Goal: Information Seeking & Learning: Learn about a topic

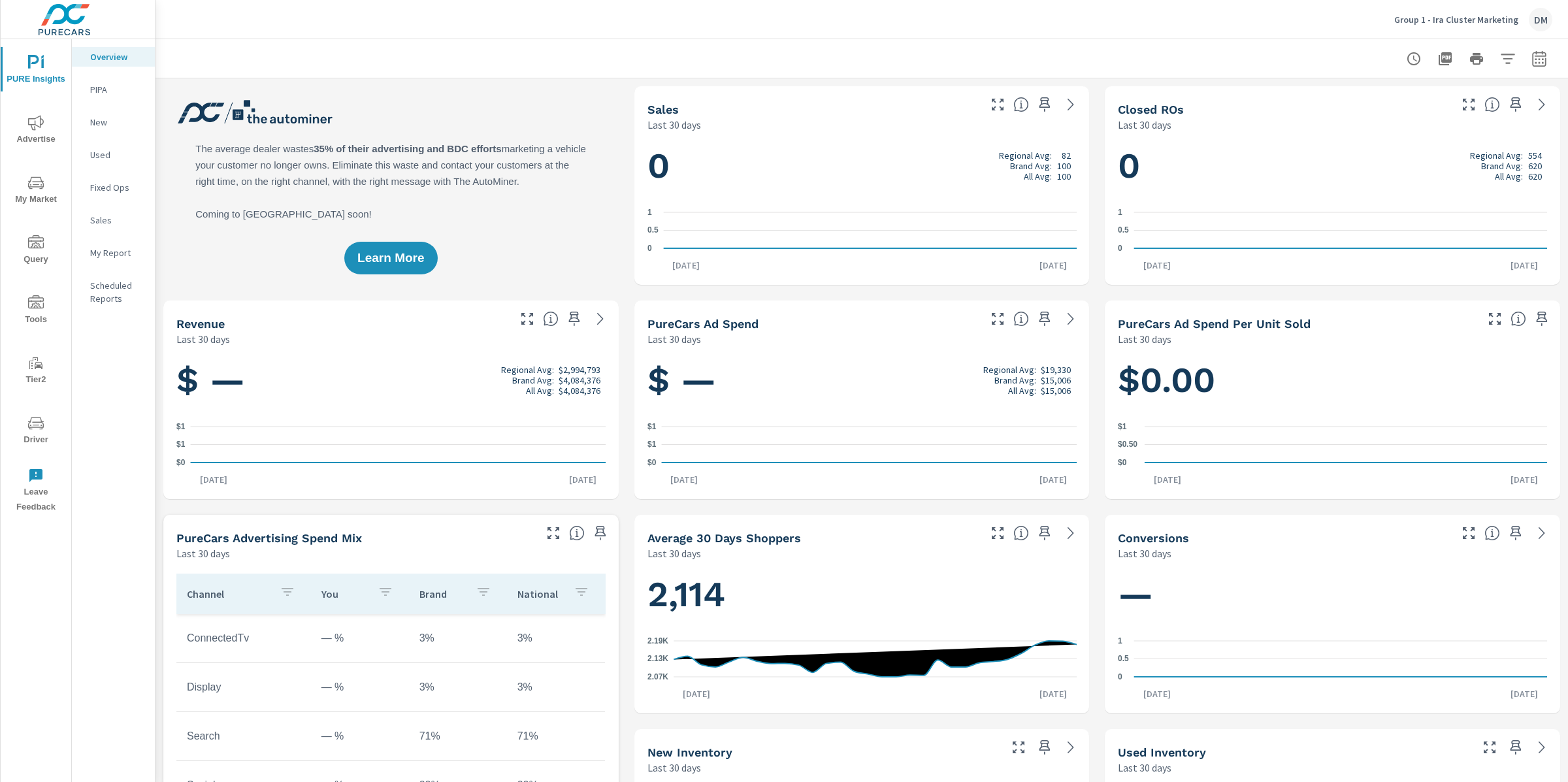
click at [38, 131] on span "Advertise" at bounding box center [36, 131] width 63 height 32
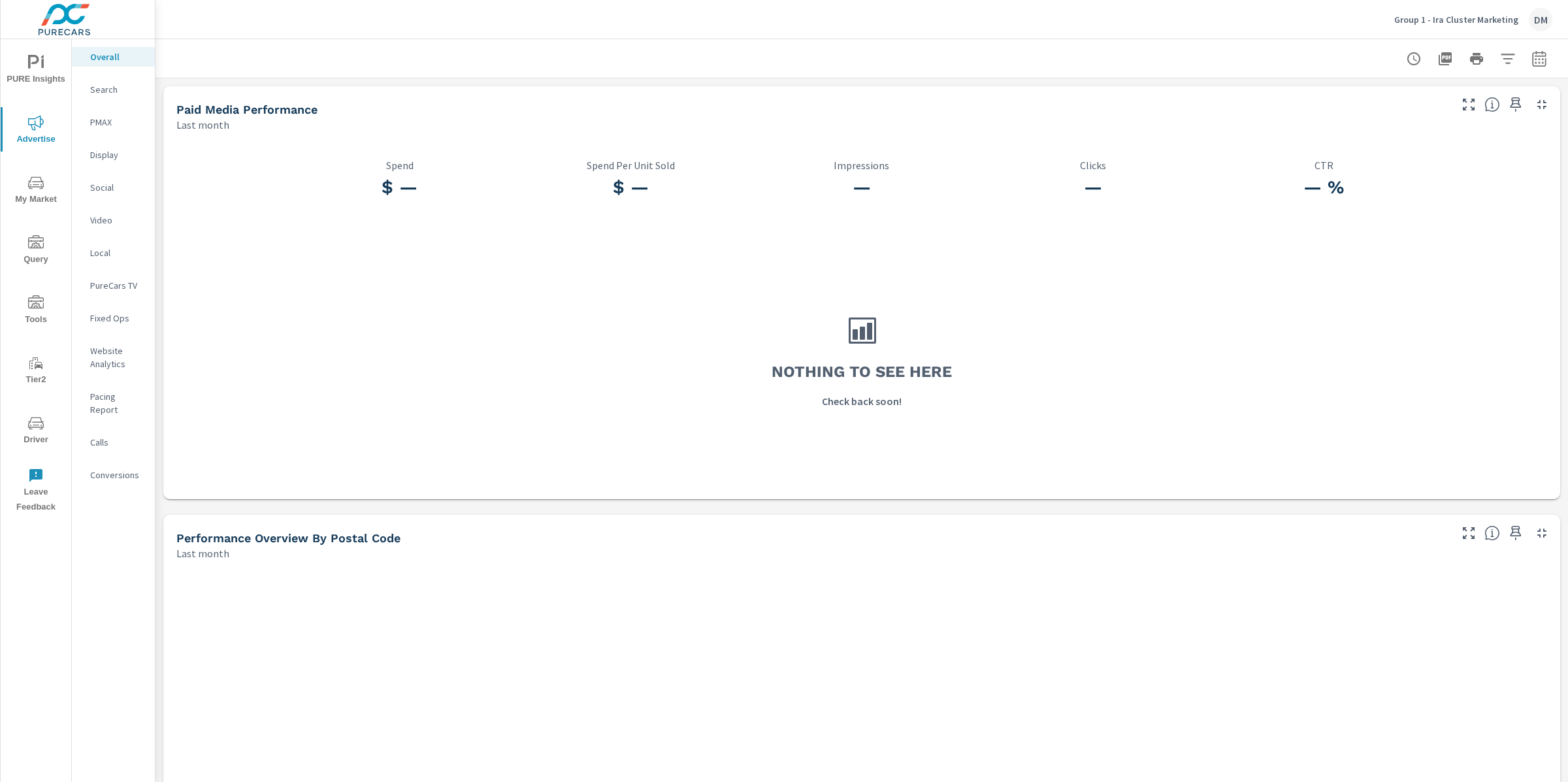
click at [38, 189] on icon "nav menu" at bounding box center [36, 183] width 16 height 16
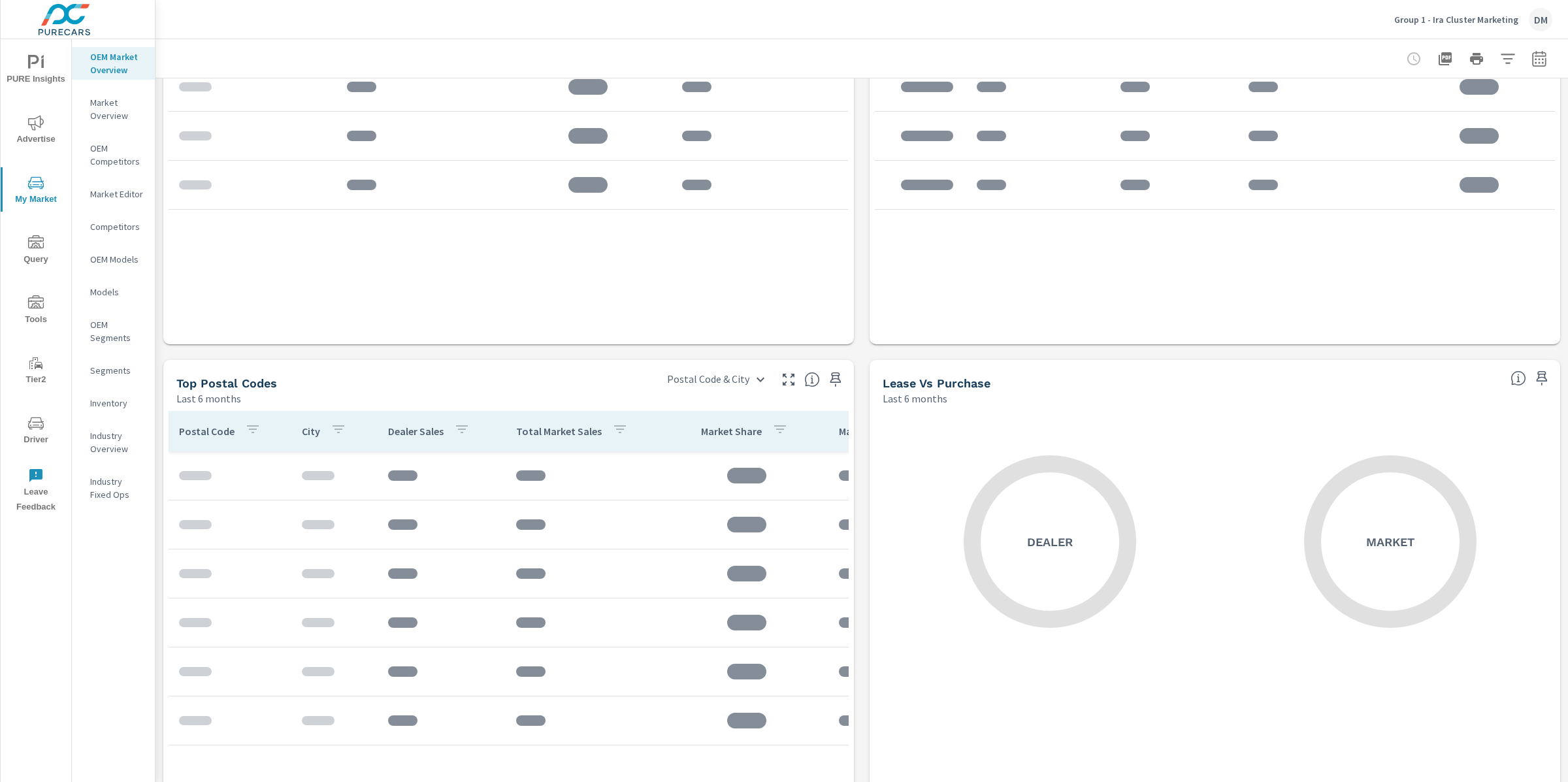
scroll to position [905, 0]
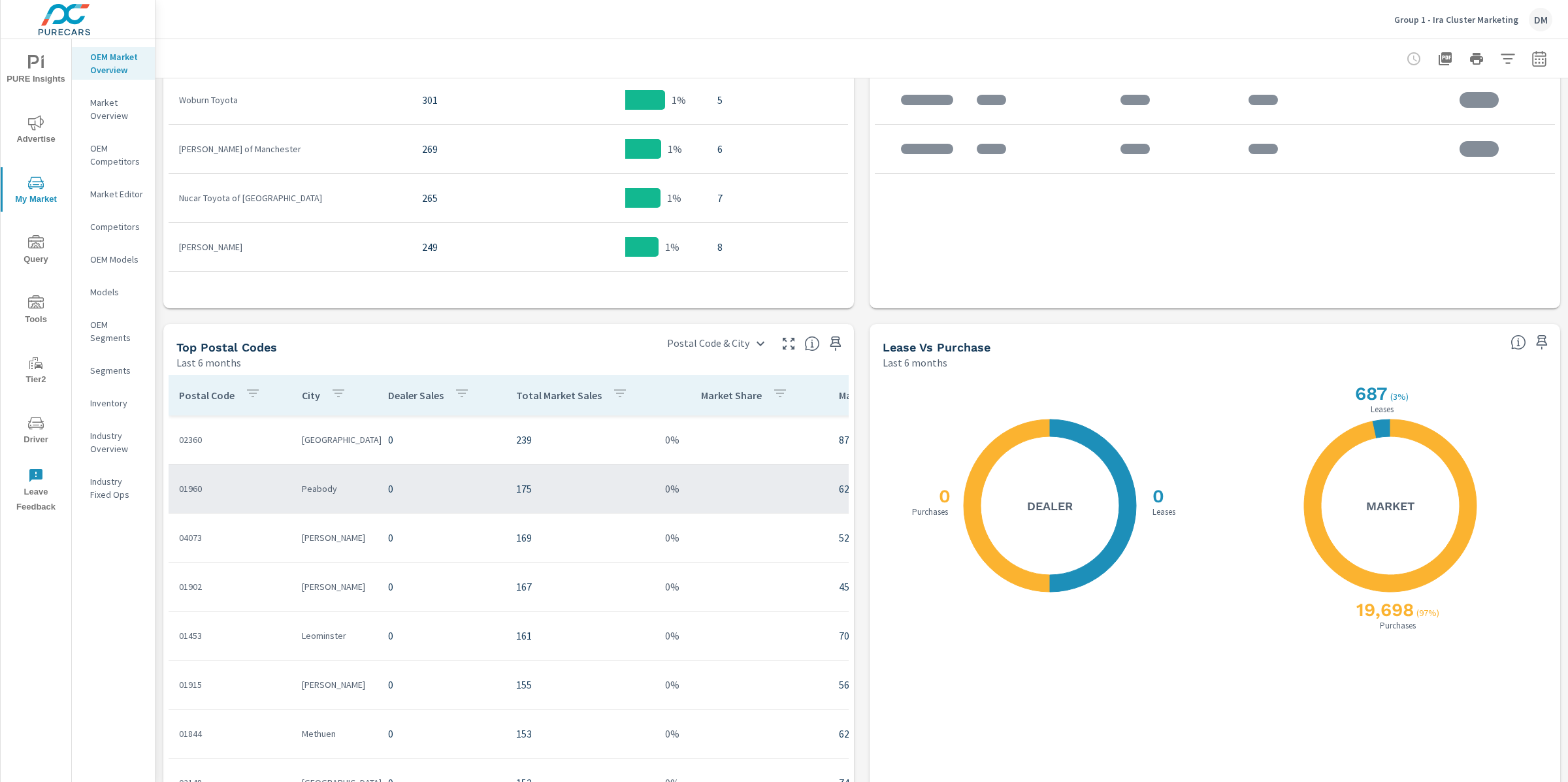
scroll to position [1010, 0]
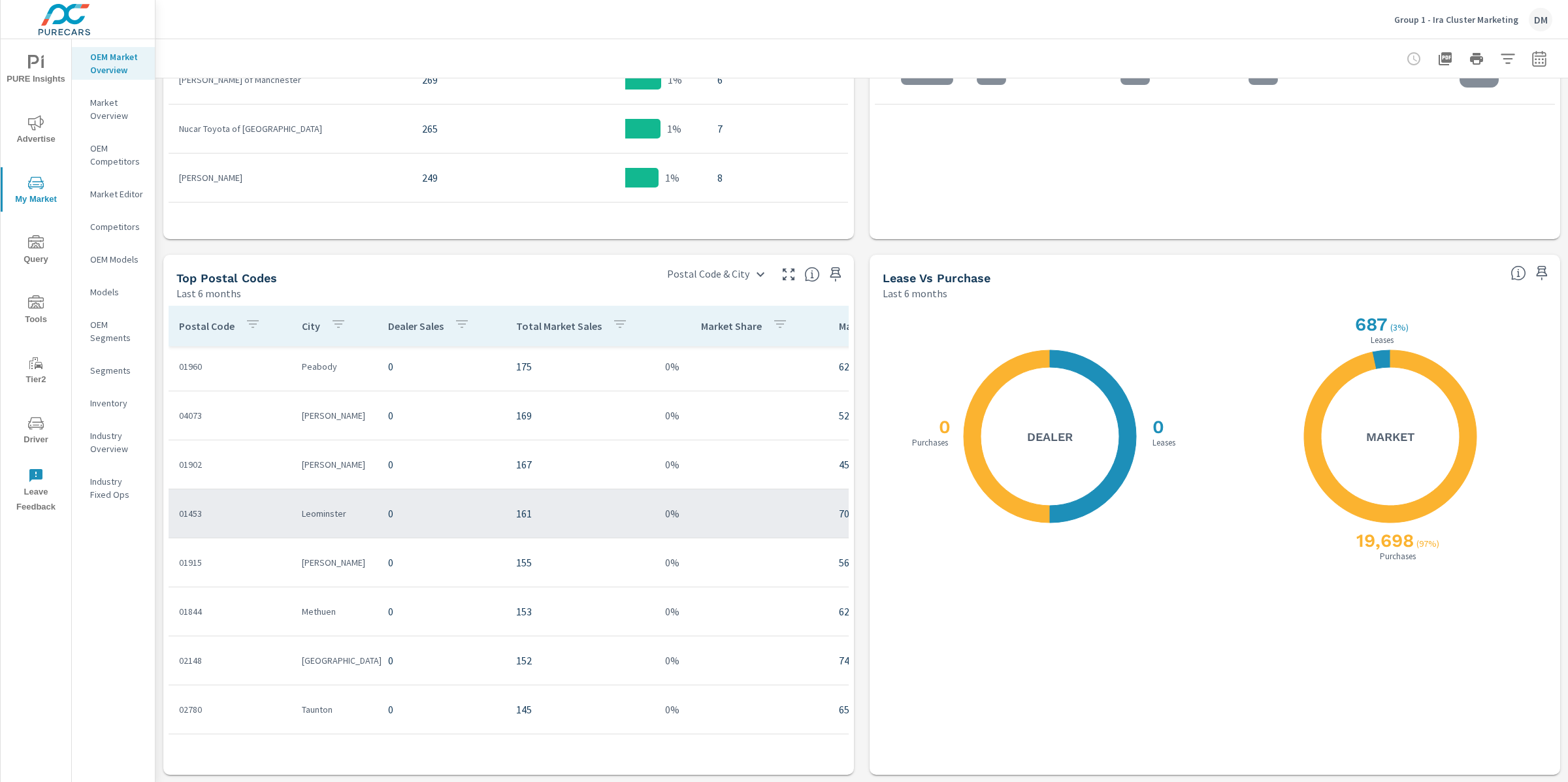
scroll to position [53, 2]
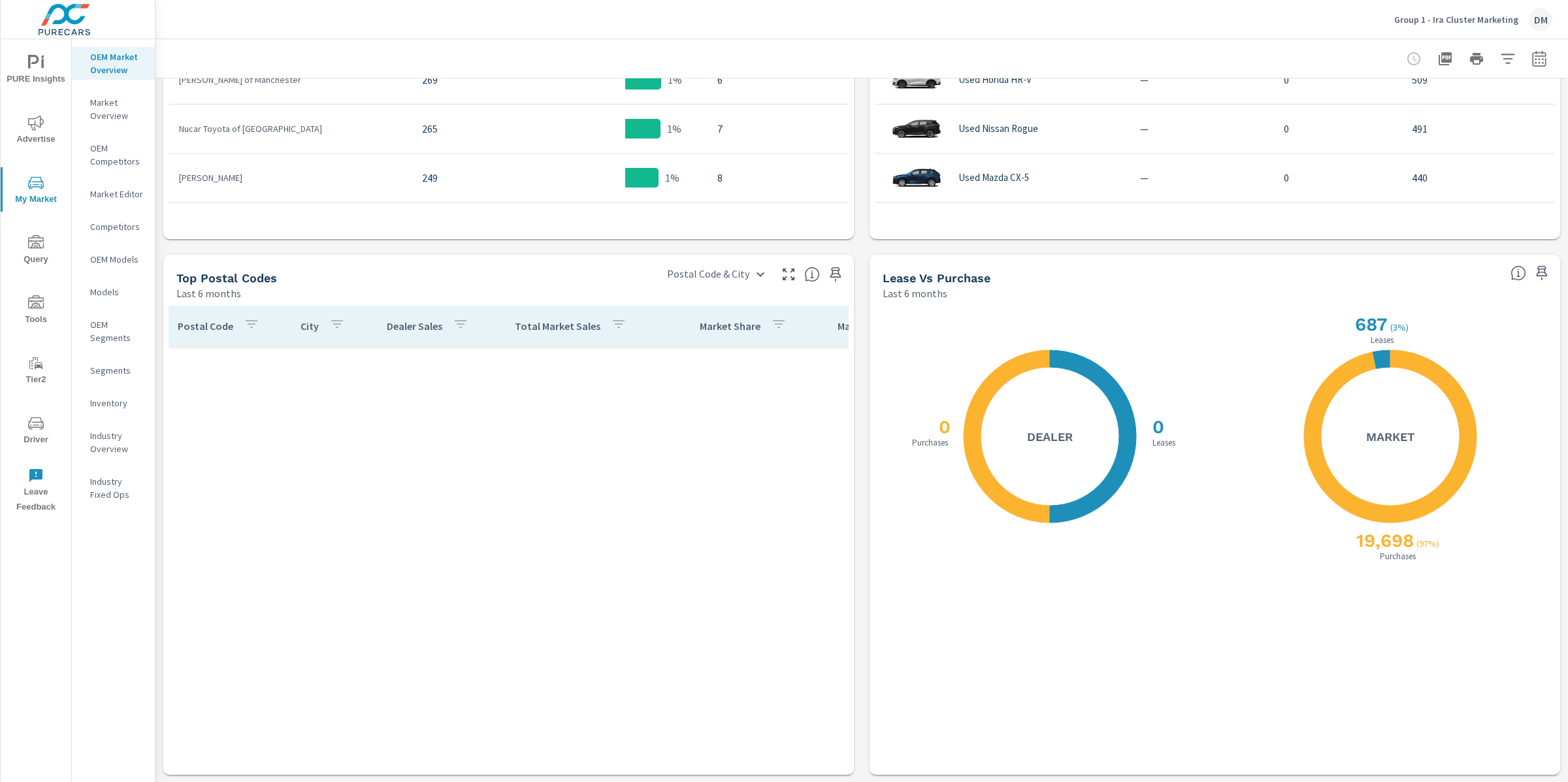
scroll to position [16084, 2]
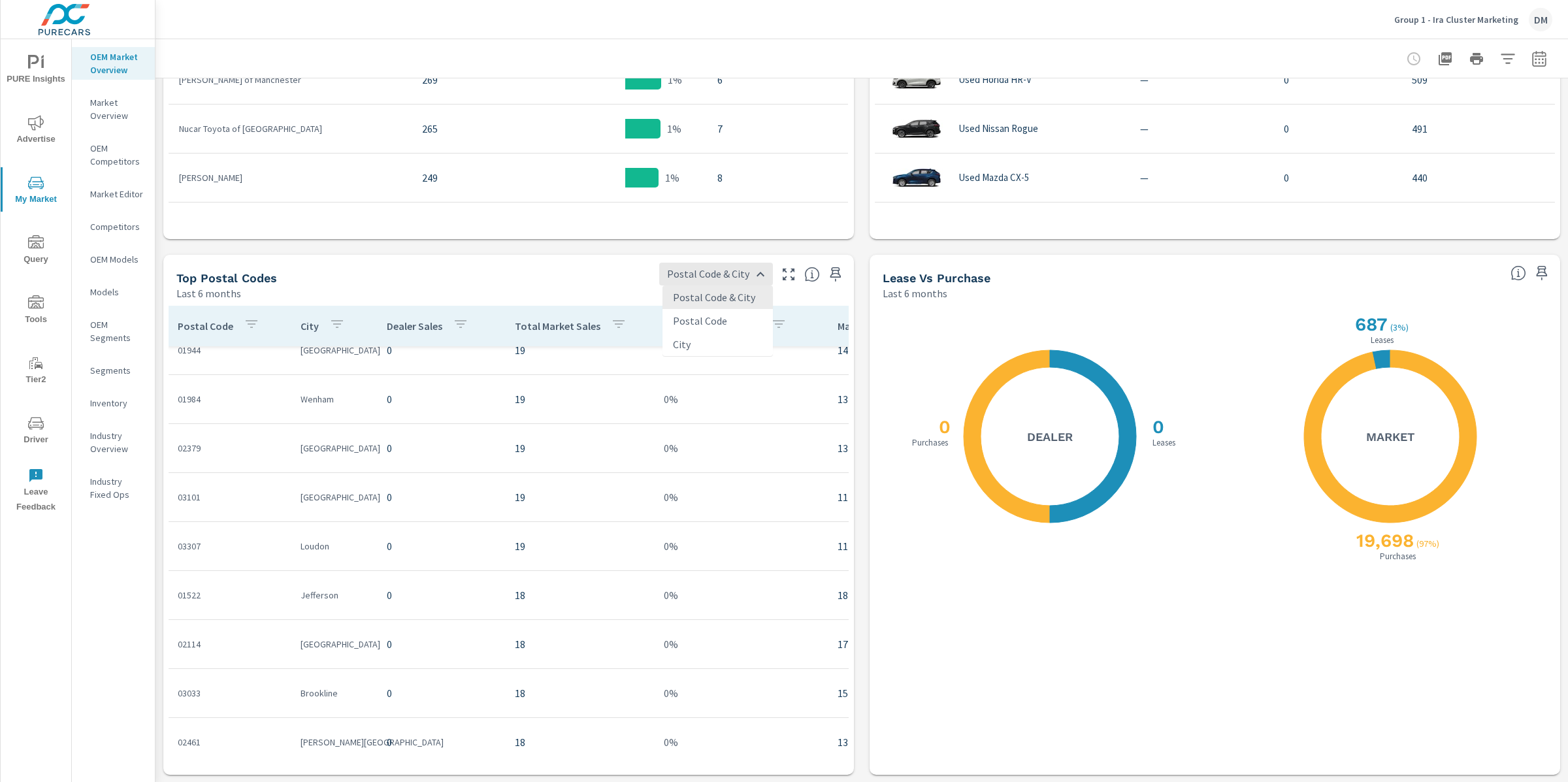
click at [697, 280] on body "PURE Insights Advertise My Market Query Tools Tier2 Driver Leave Feedback OEM M…" at bounding box center [784, 391] width 1568 height 782
click at [623, 292] on div at bounding box center [784, 391] width 1568 height 782
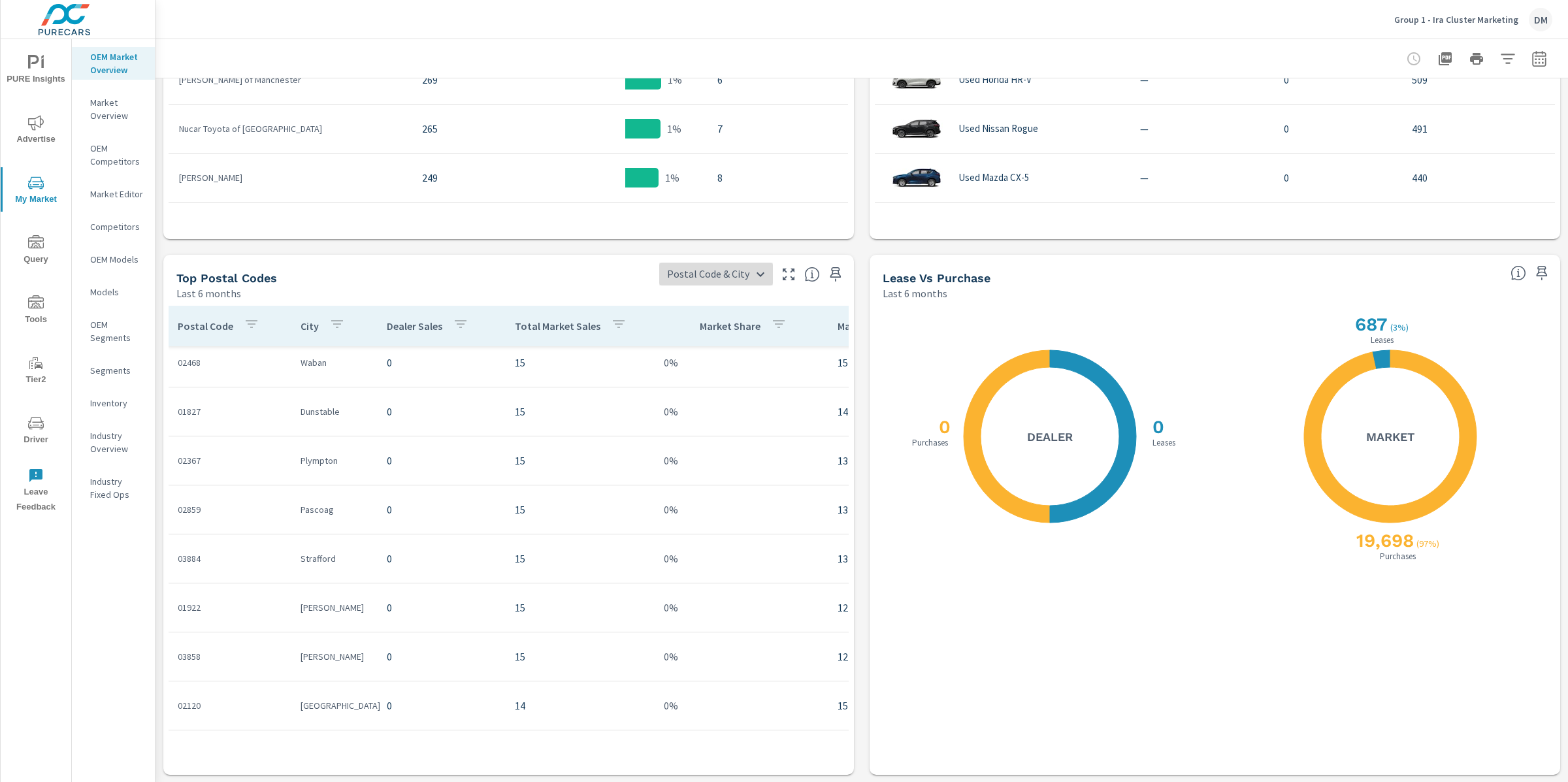
scroll to position [18064, 2]
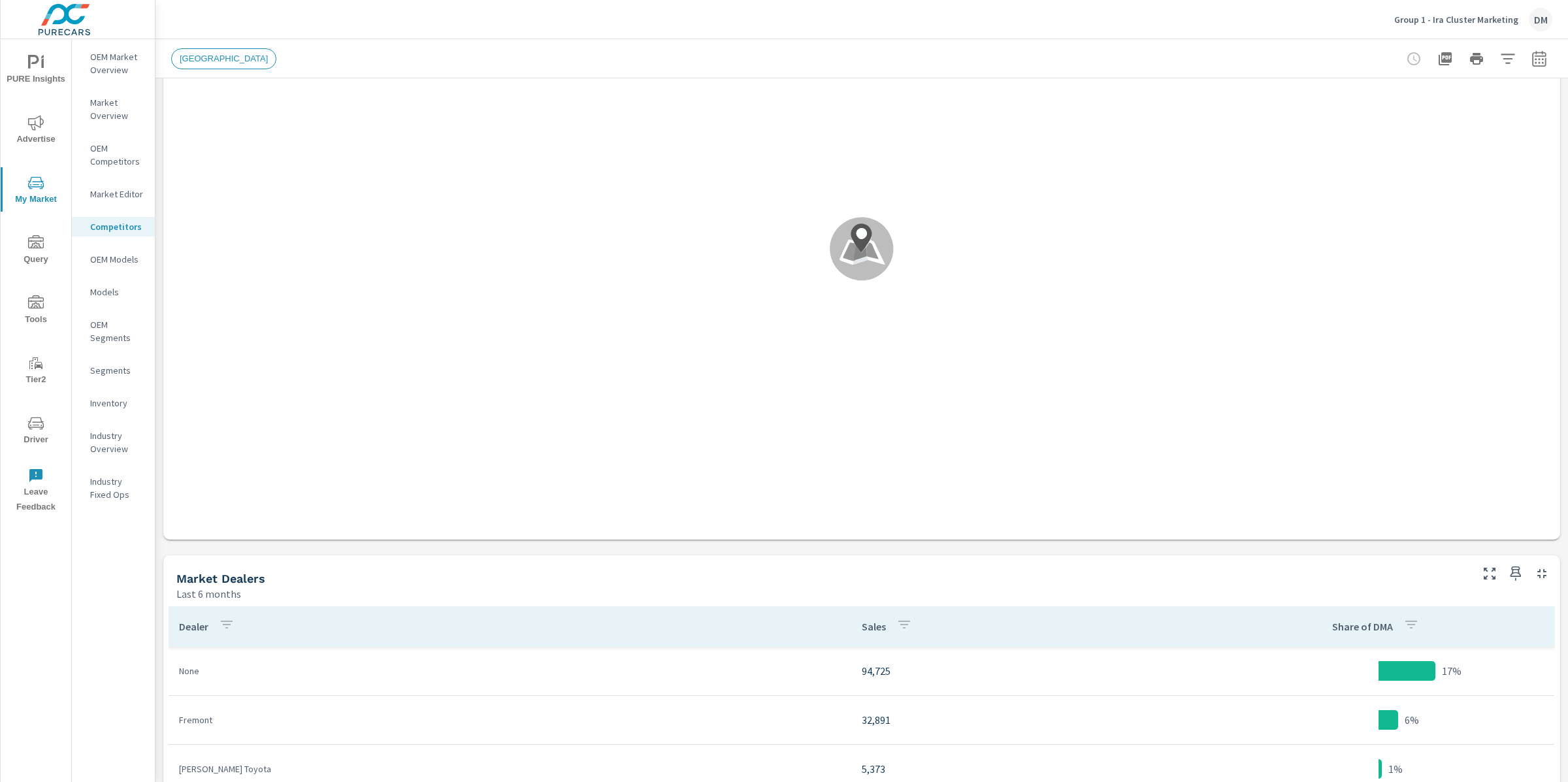
scroll to position [1010, 0]
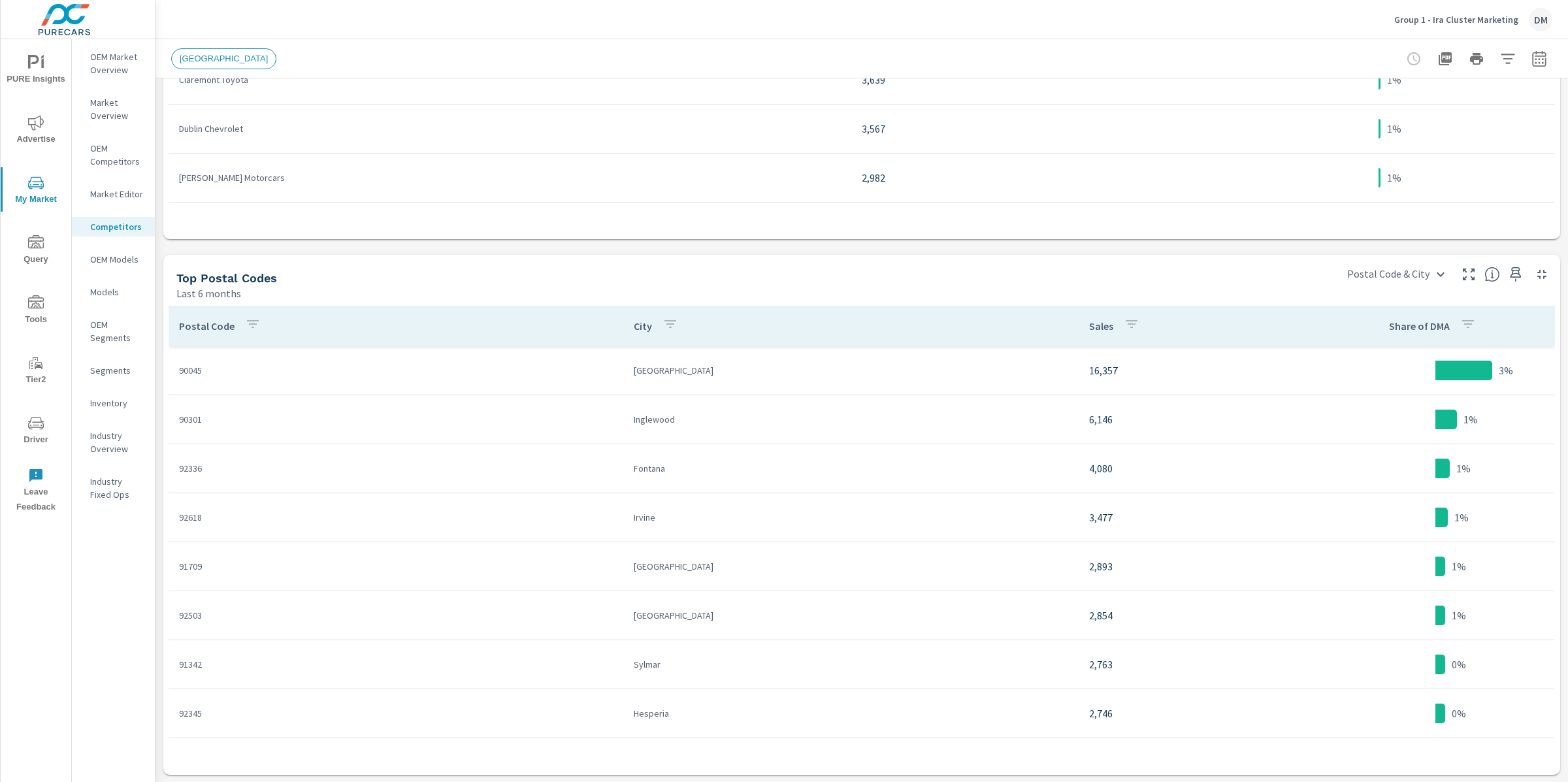
click at [123, 261] on p "OEM Models" at bounding box center [117, 259] width 54 height 13
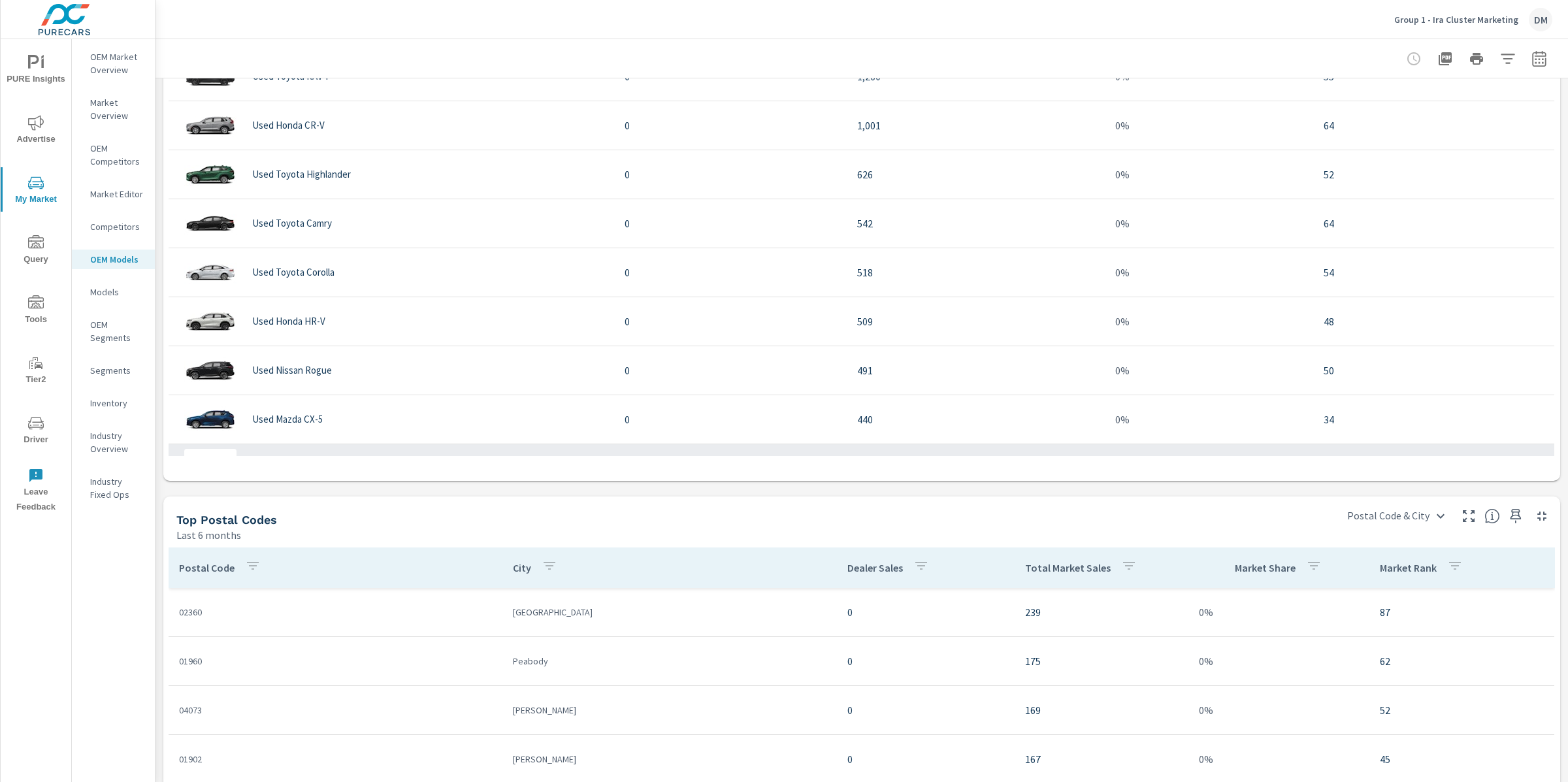
scroll to position [772, 0]
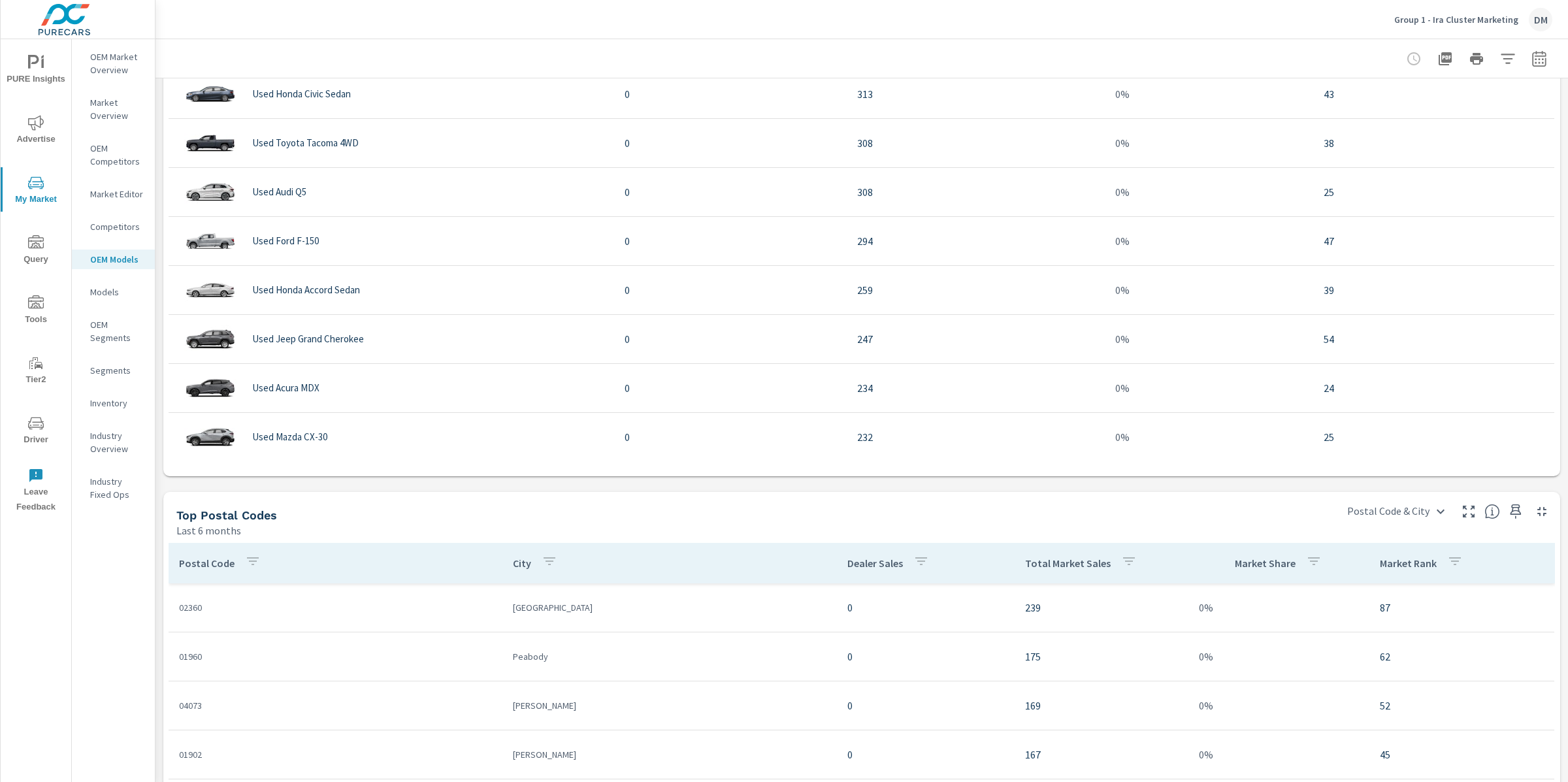
scroll to position [573, 0]
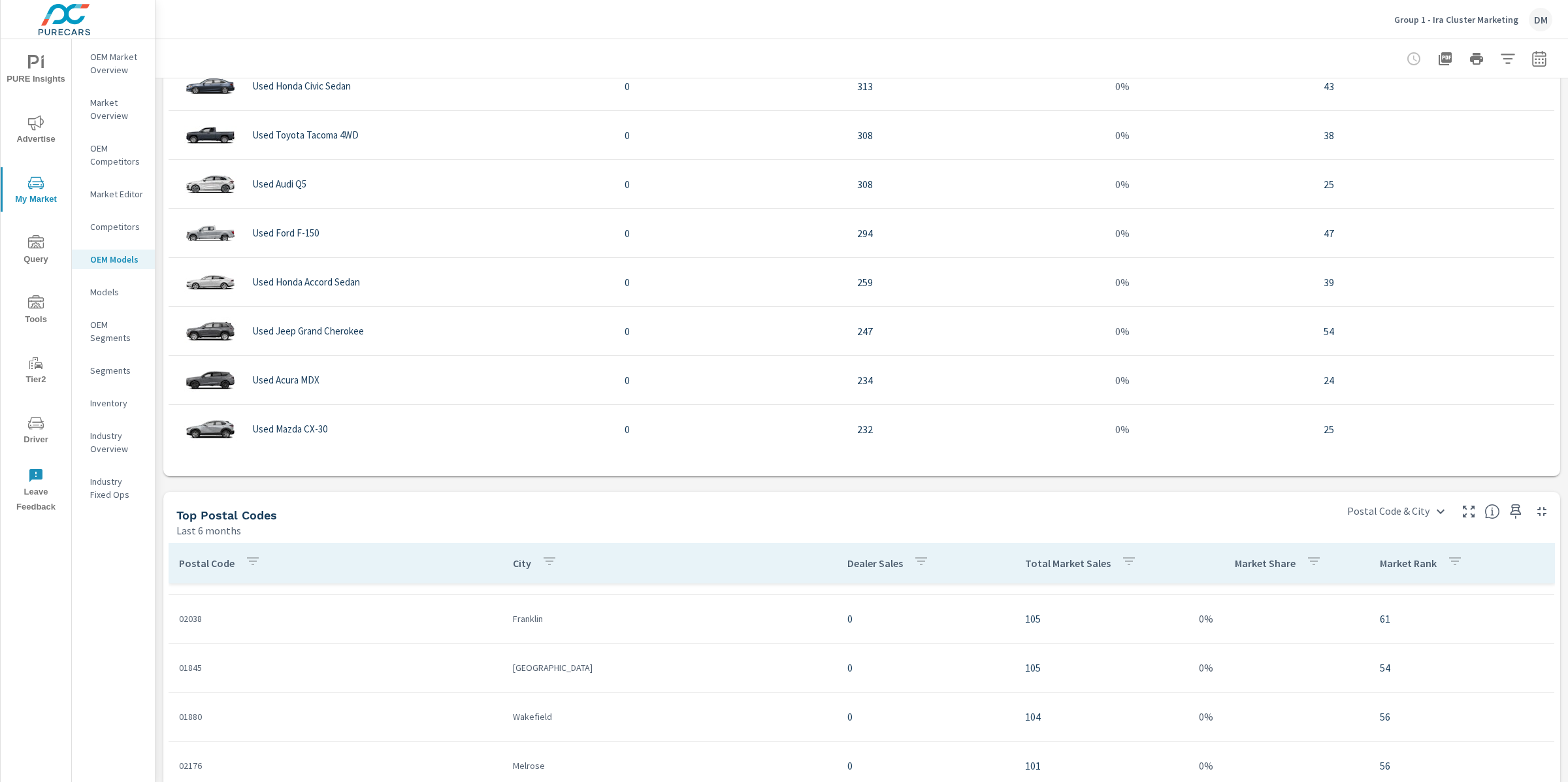
scroll to position [2063, 0]
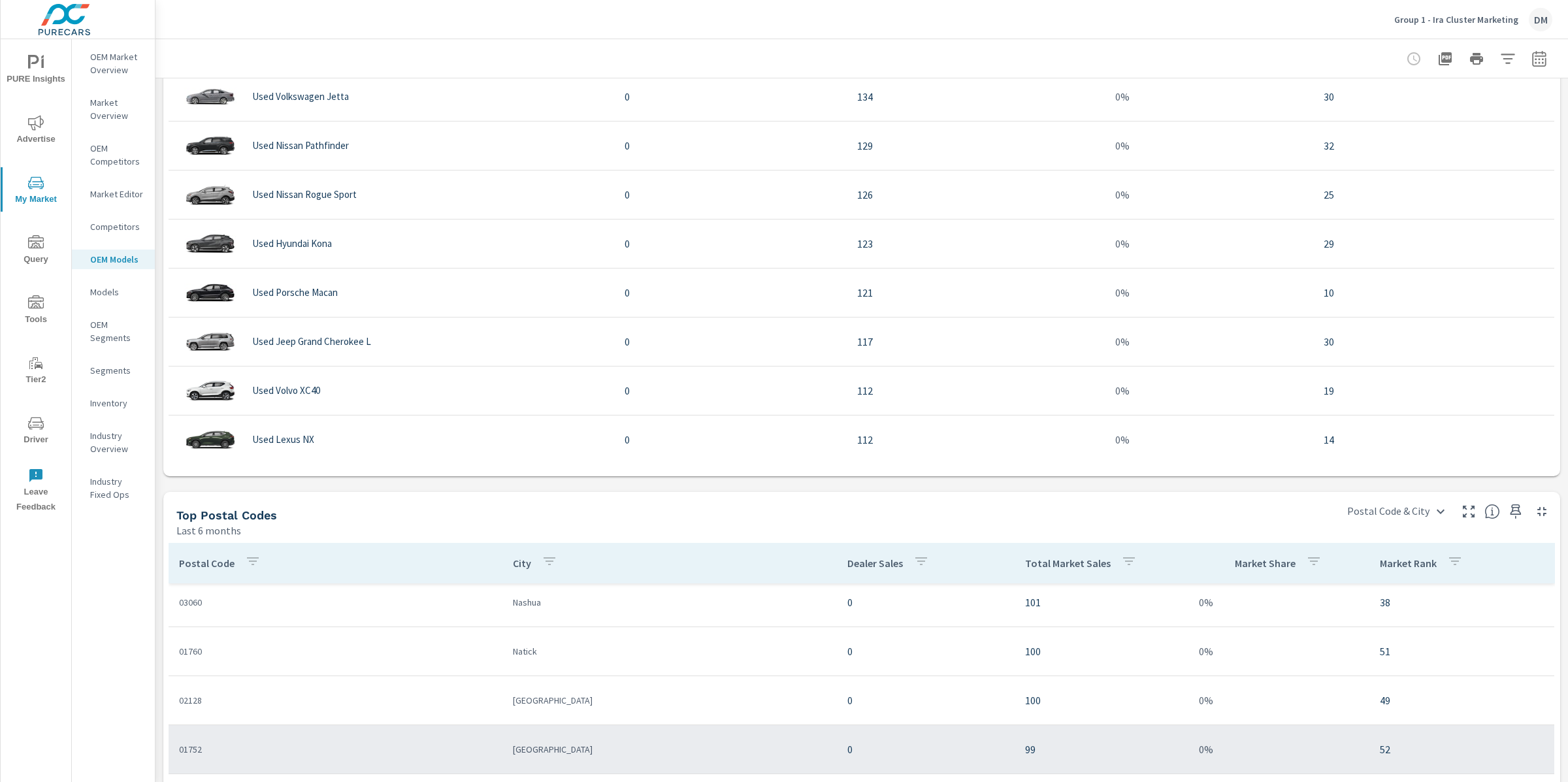
scroll to position [1010, 0]
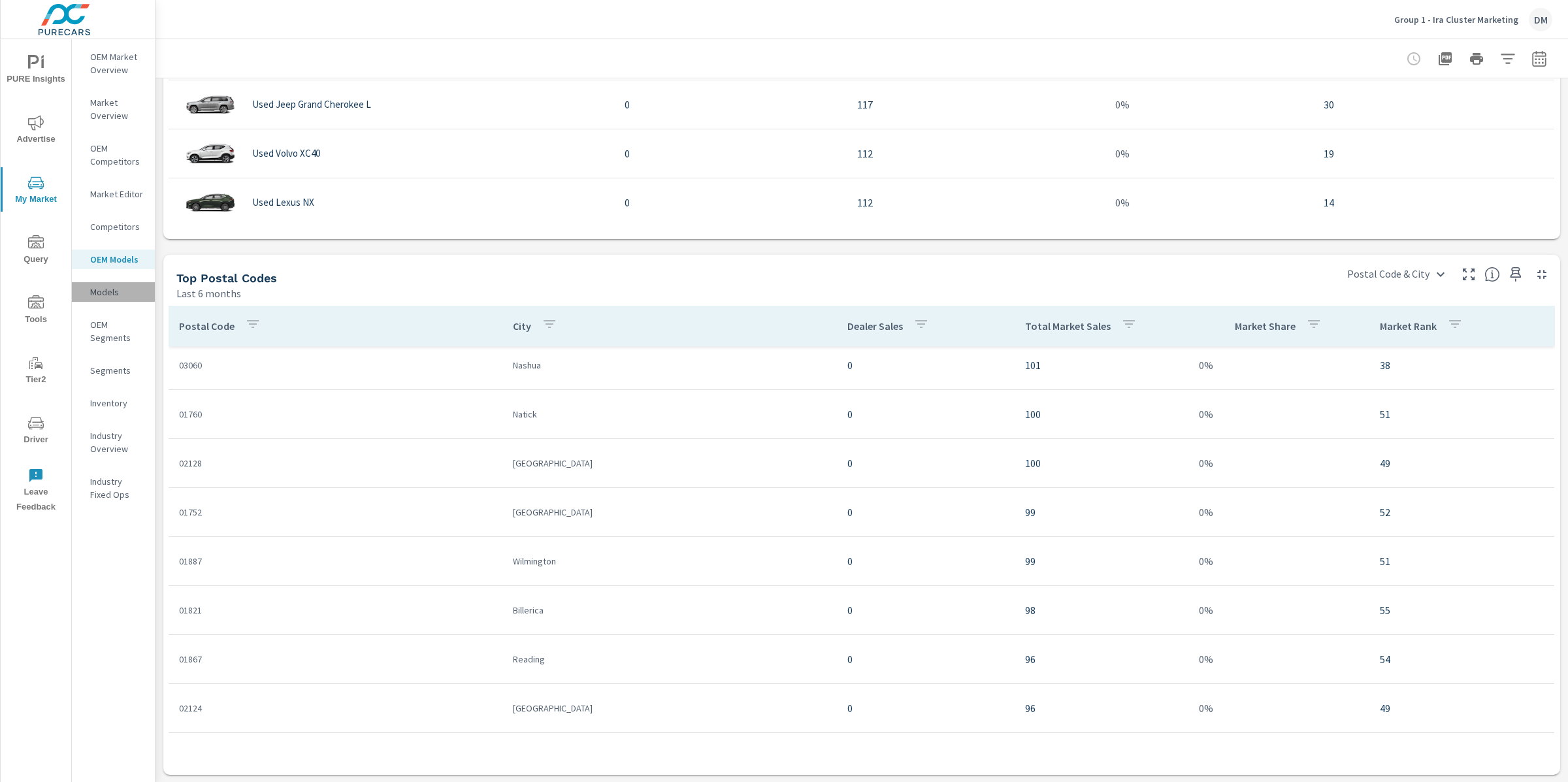
click at [104, 285] on p "Models" at bounding box center [117, 291] width 54 height 13
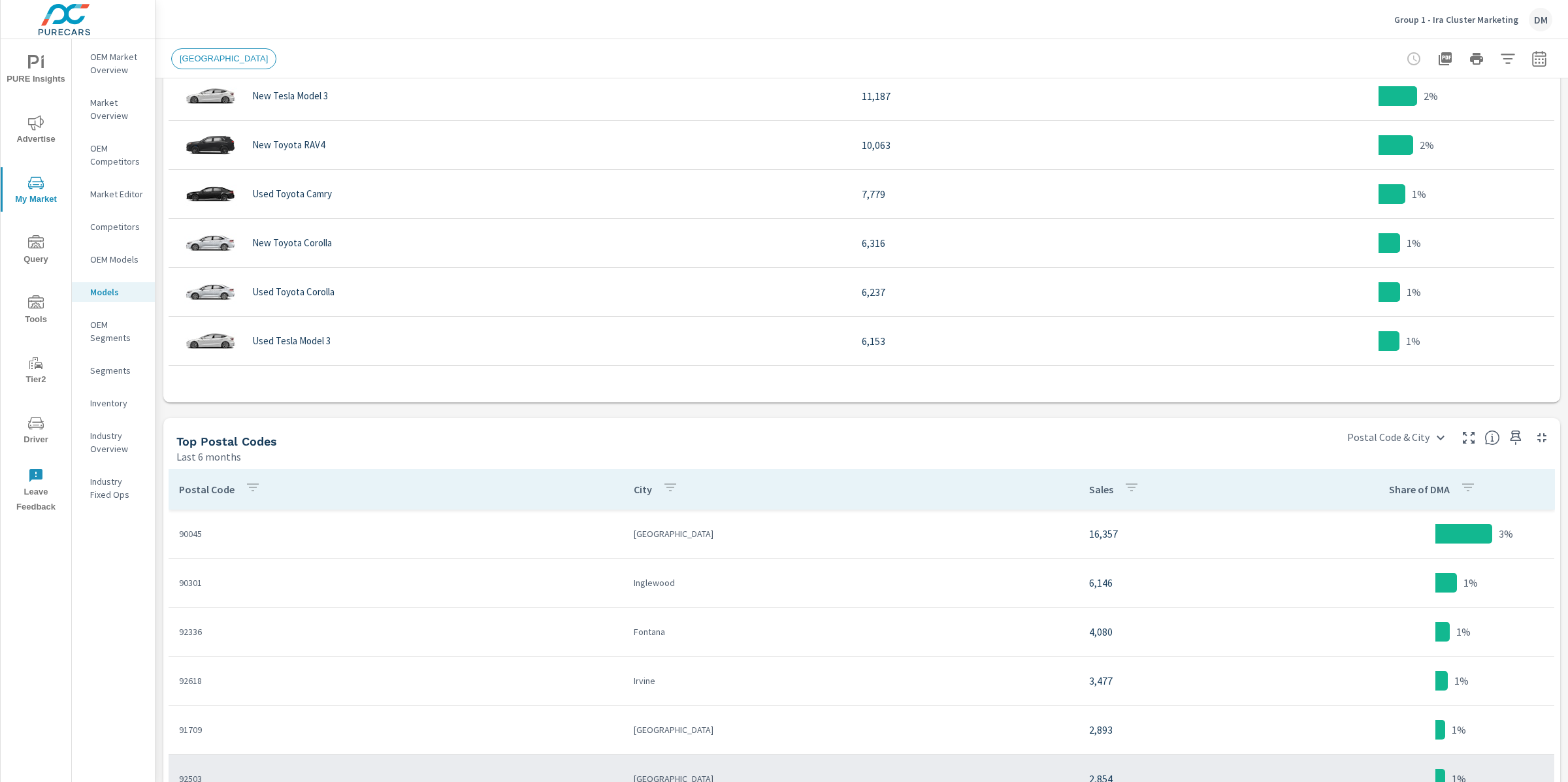
scroll to position [856, 0]
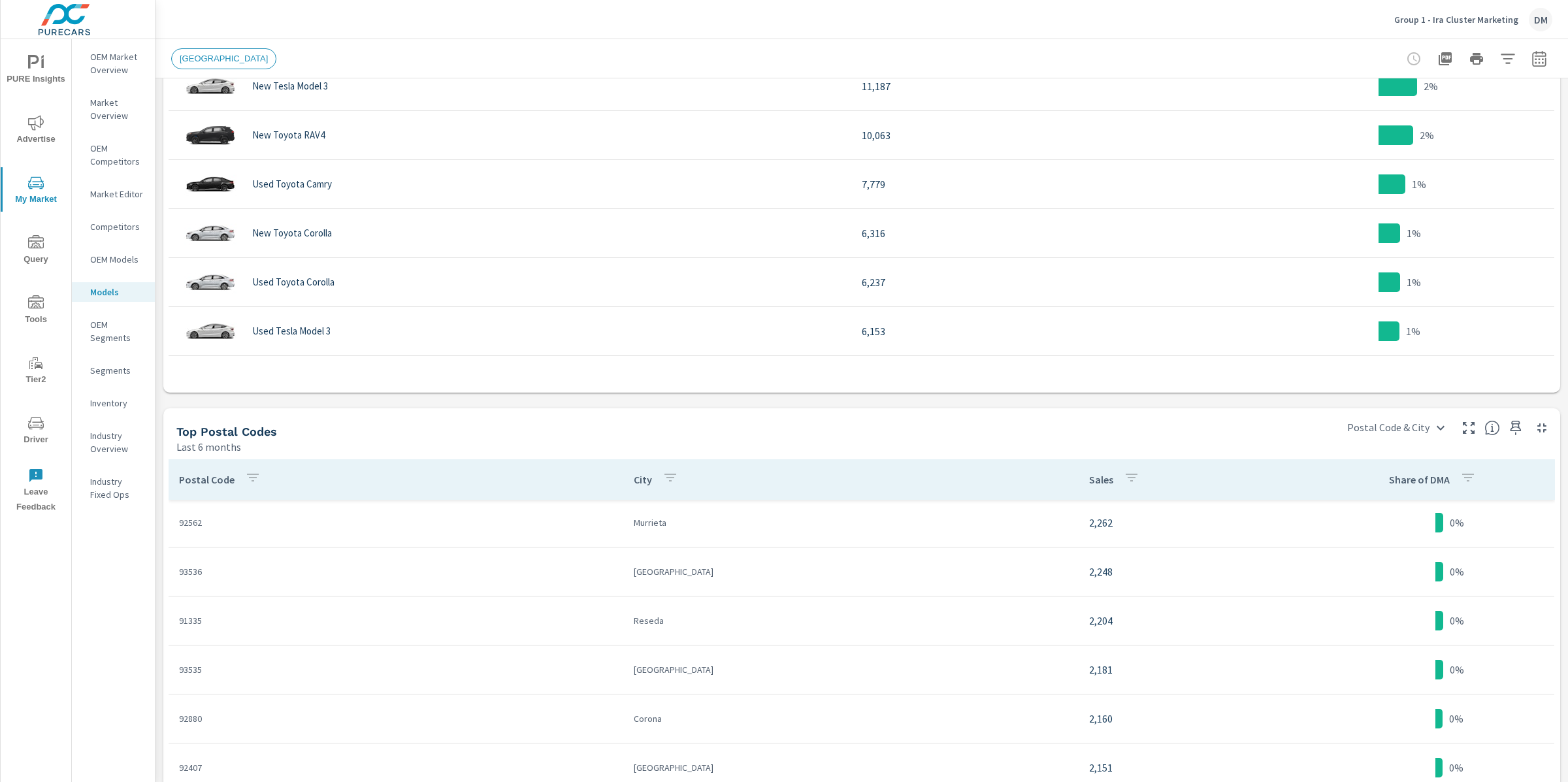
scroll to position [1642, 0]
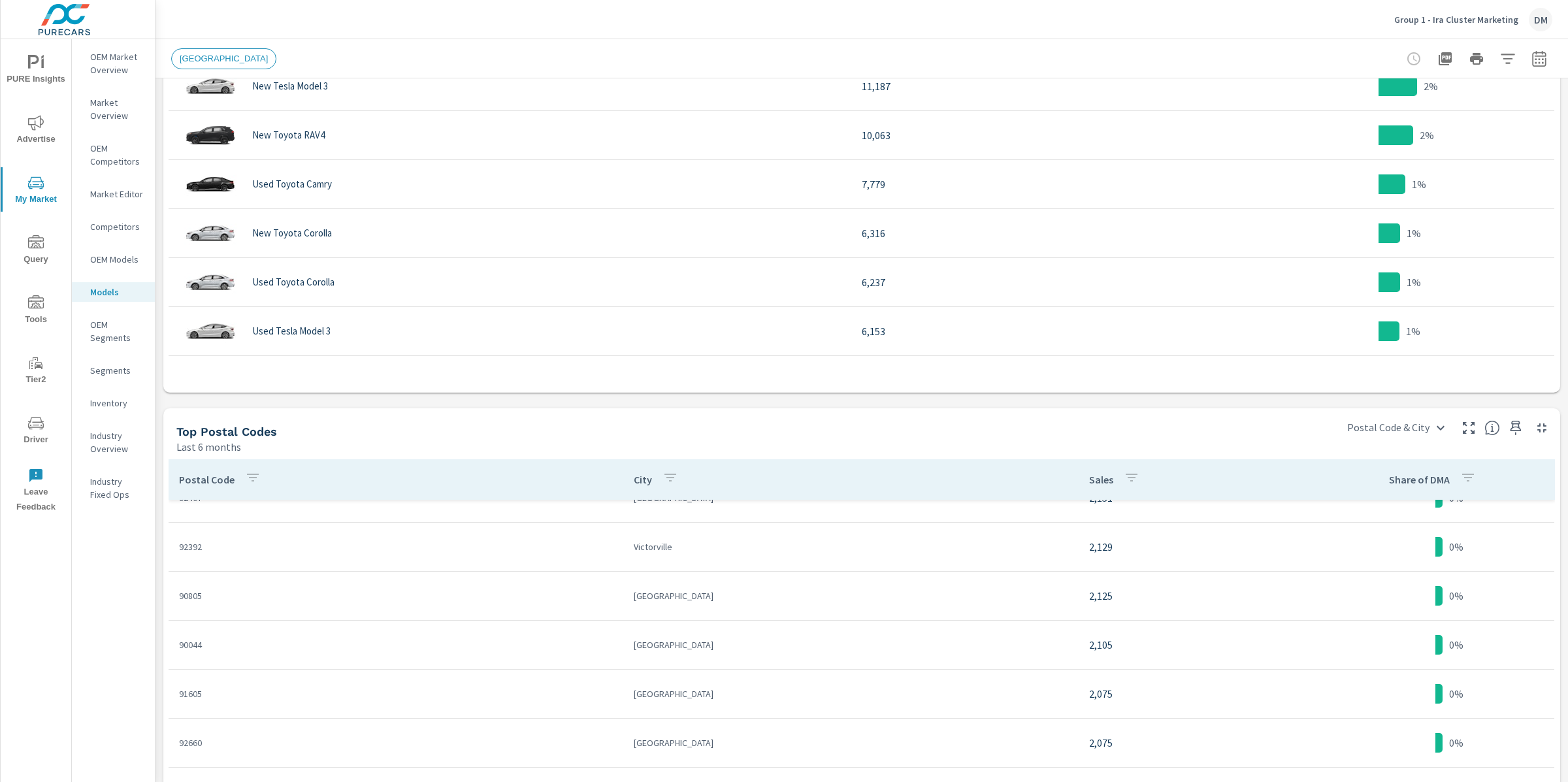
click at [100, 337] on p "OEM Segments" at bounding box center [117, 330] width 54 height 26
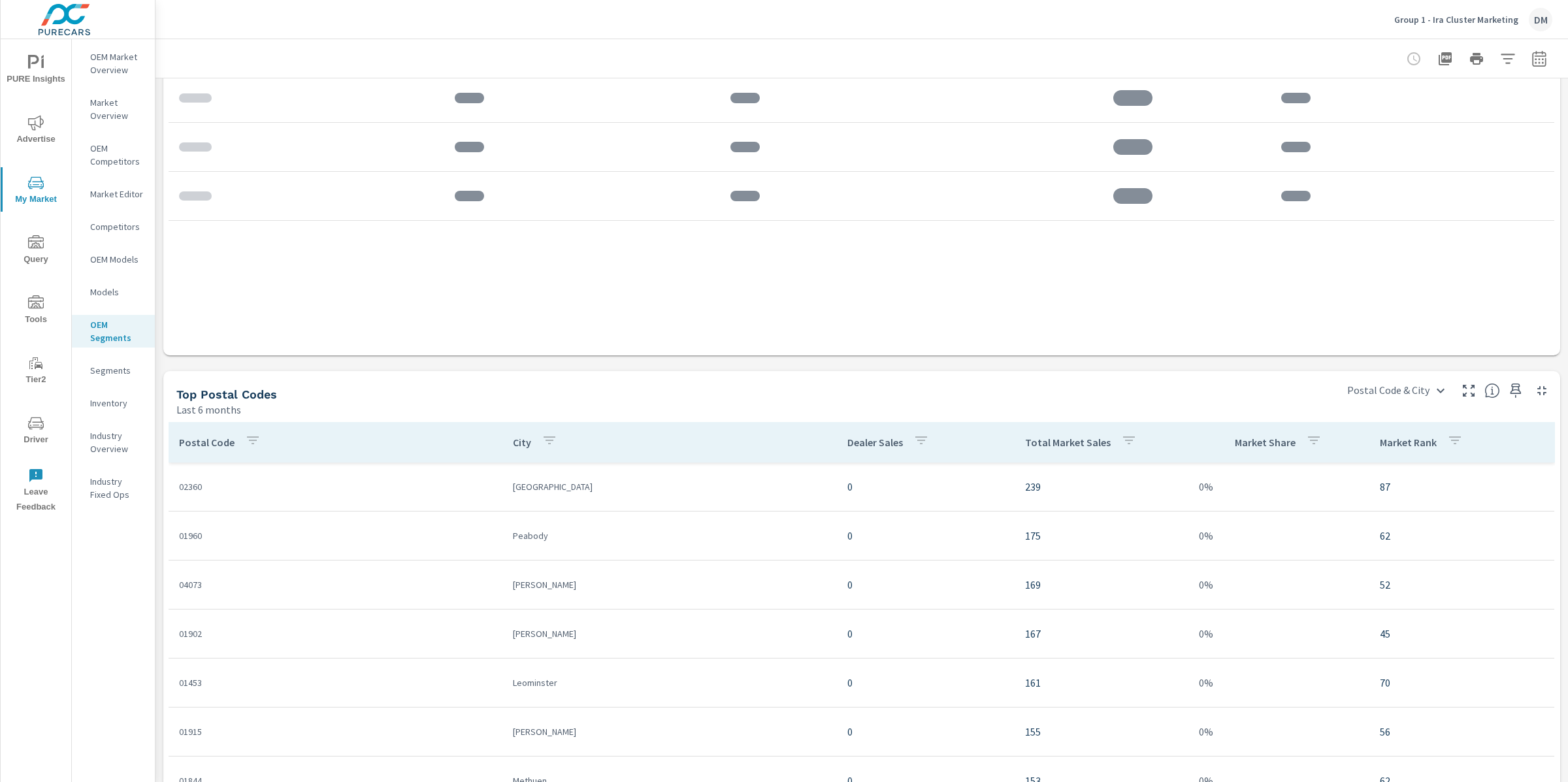
scroll to position [1010, 0]
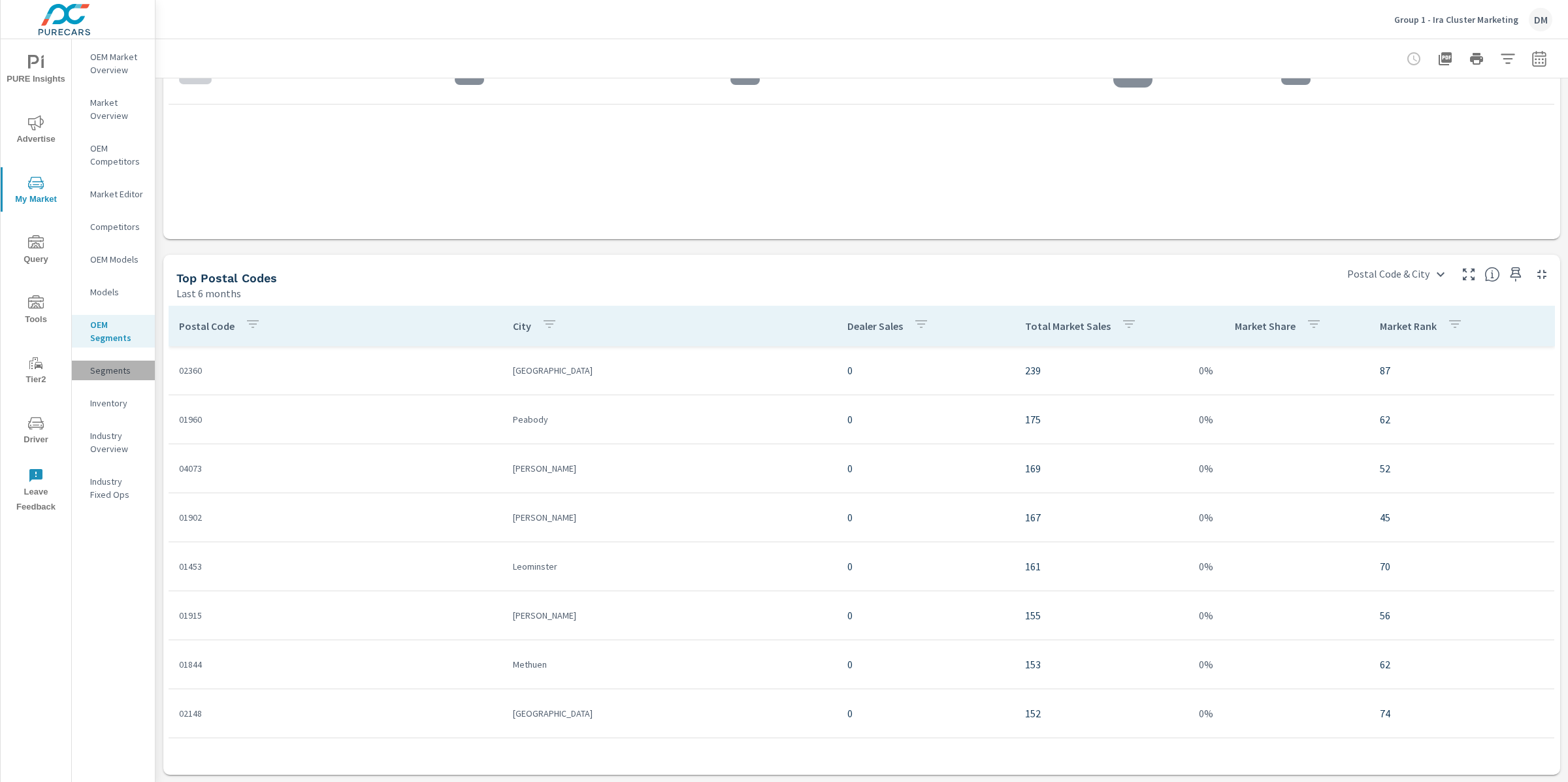
click at [117, 372] on p "Segments" at bounding box center [117, 370] width 54 height 13
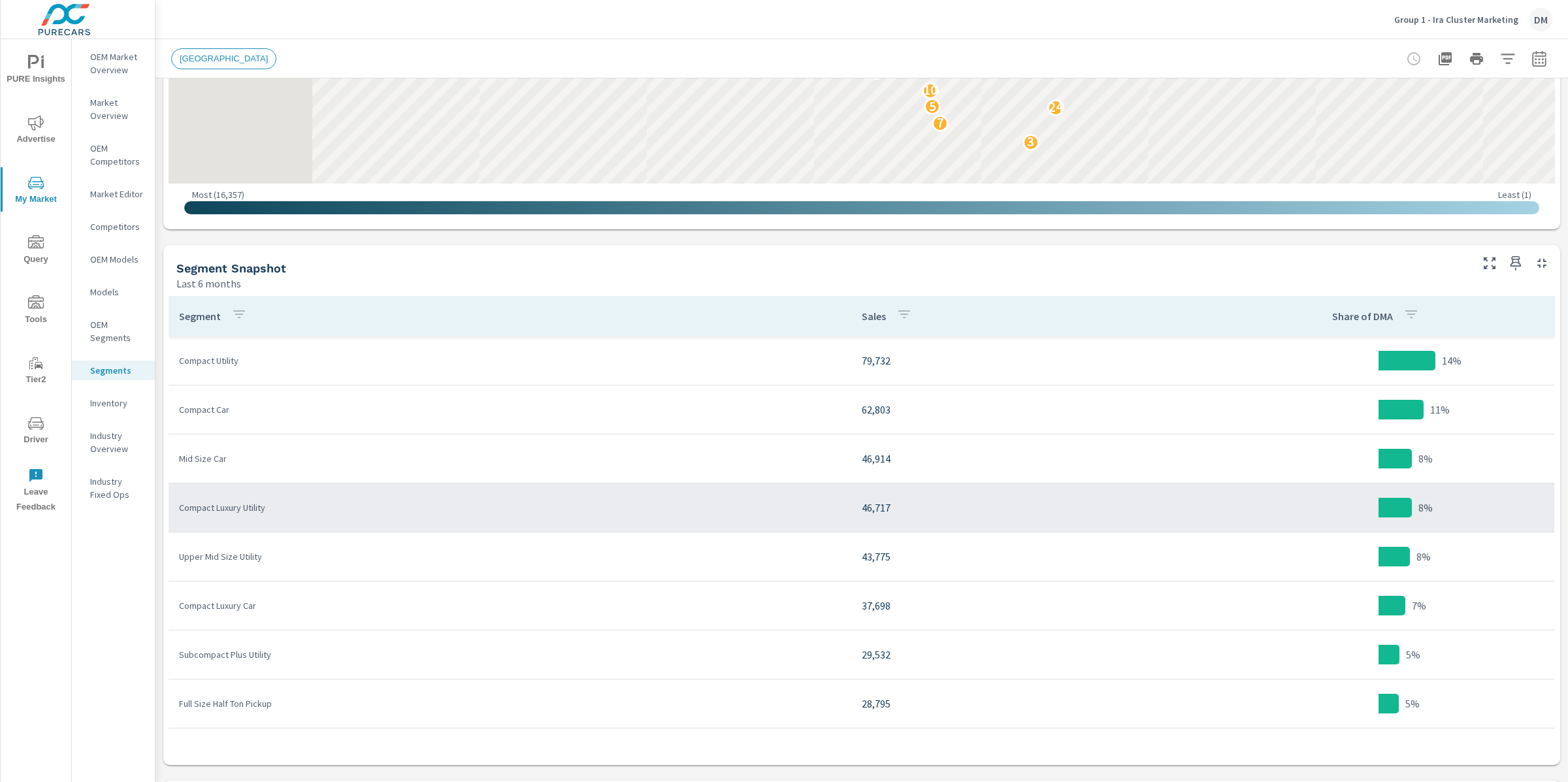
scroll to position [485, 0]
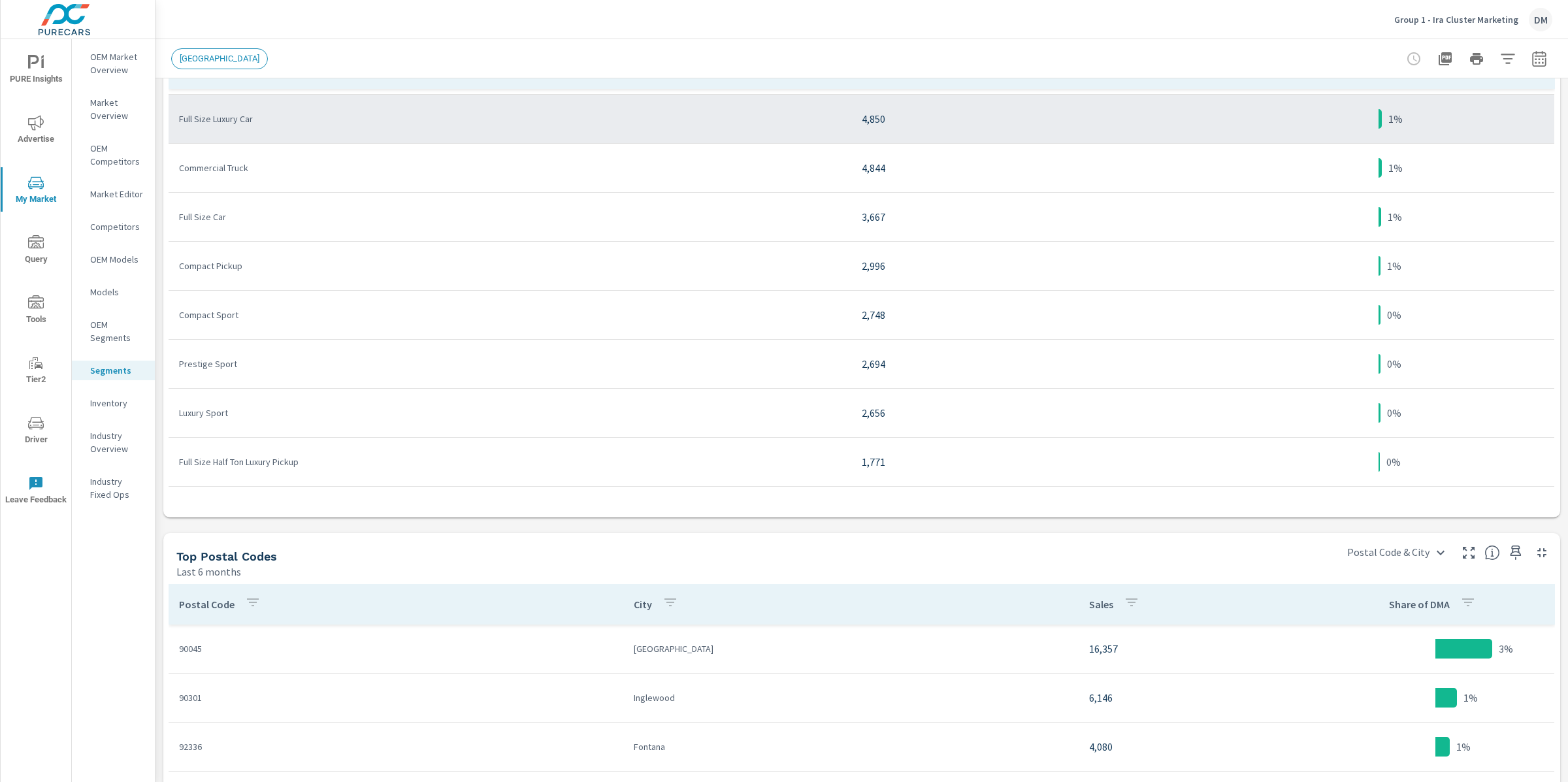
scroll to position [1010, 0]
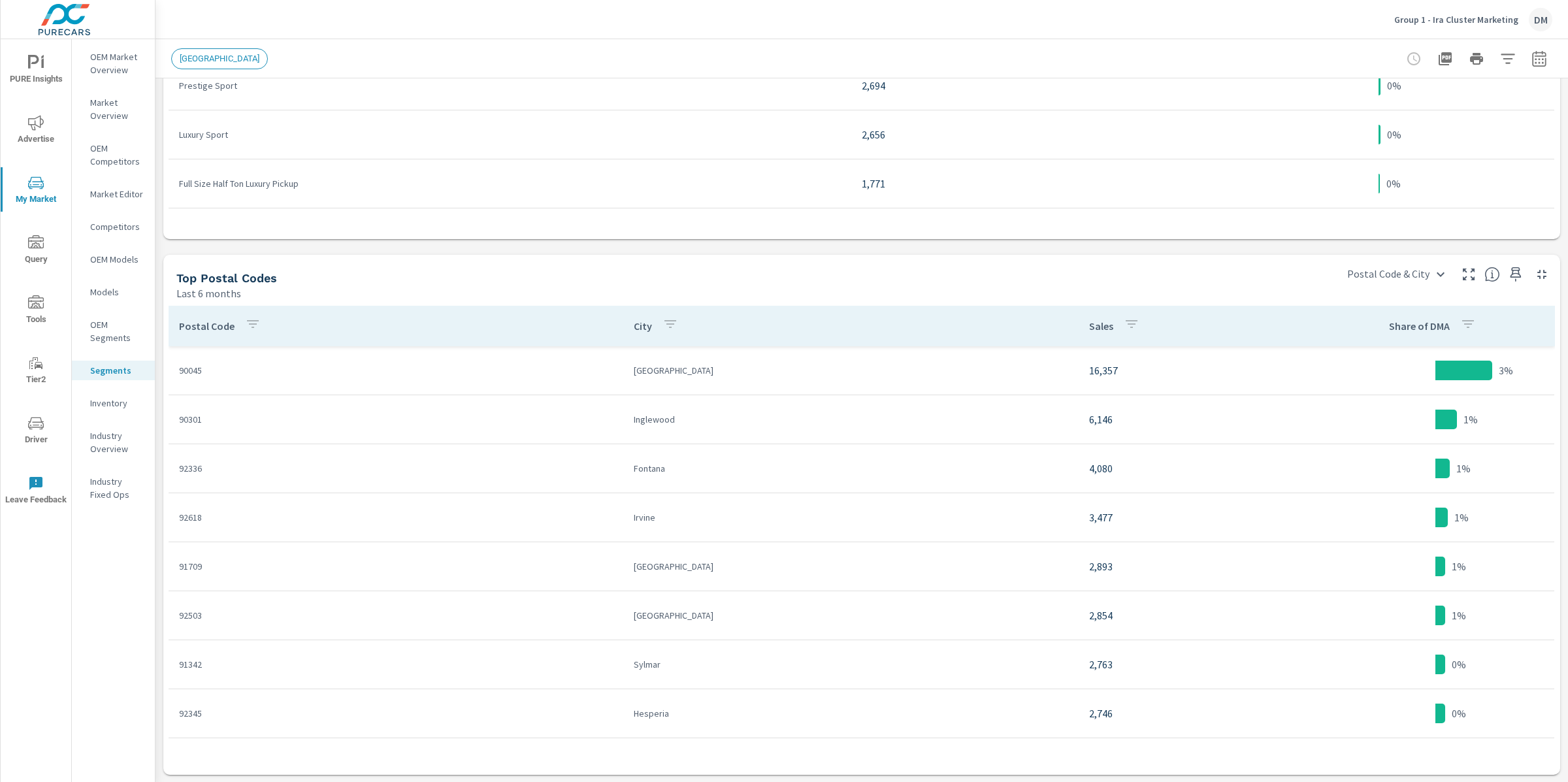
click at [106, 405] on p "Inventory" at bounding box center [117, 403] width 54 height 13
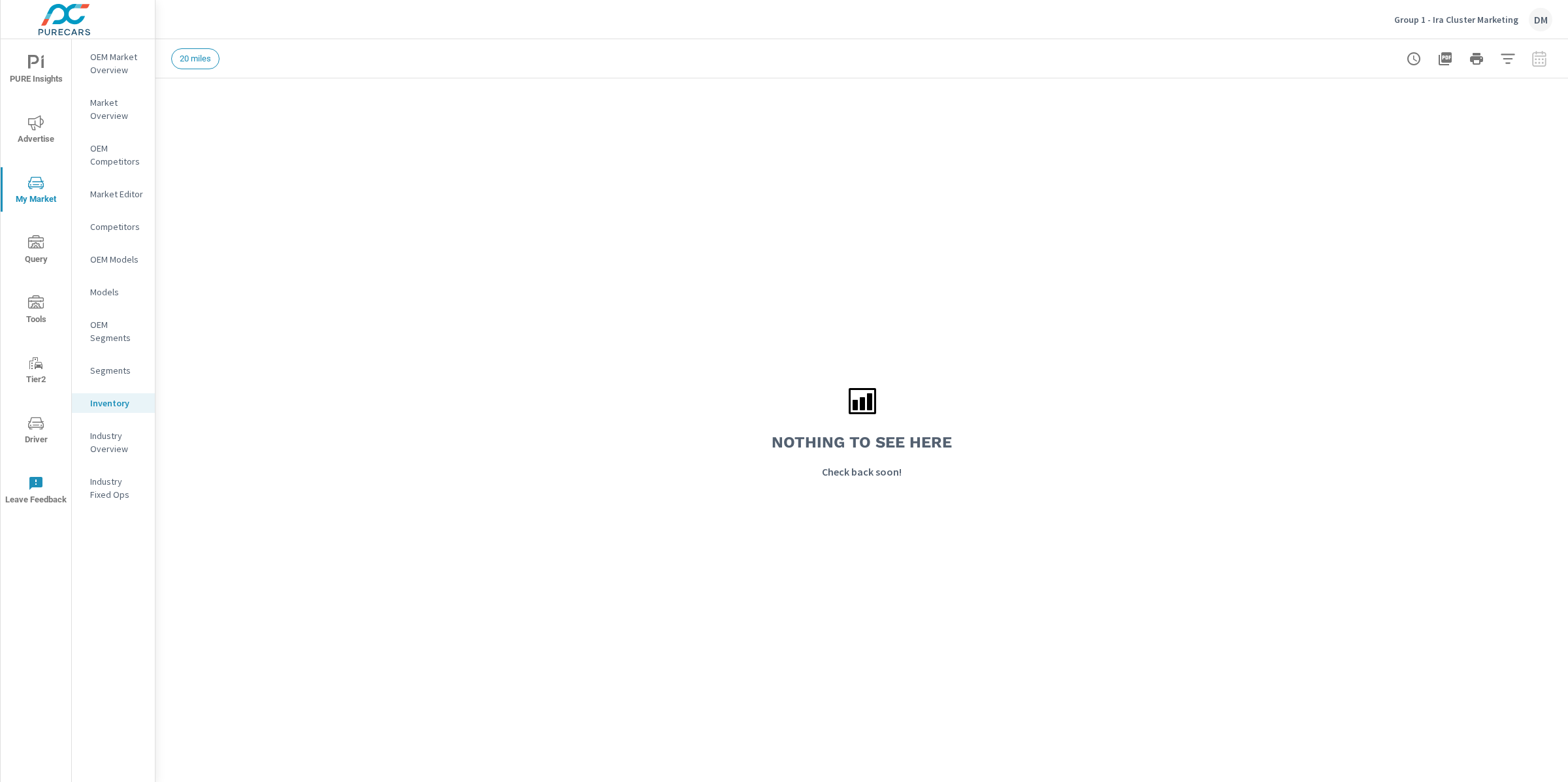
click at [105, 434] on p "Industry Overview" at bounding box center [117, 442] width 54 height 26
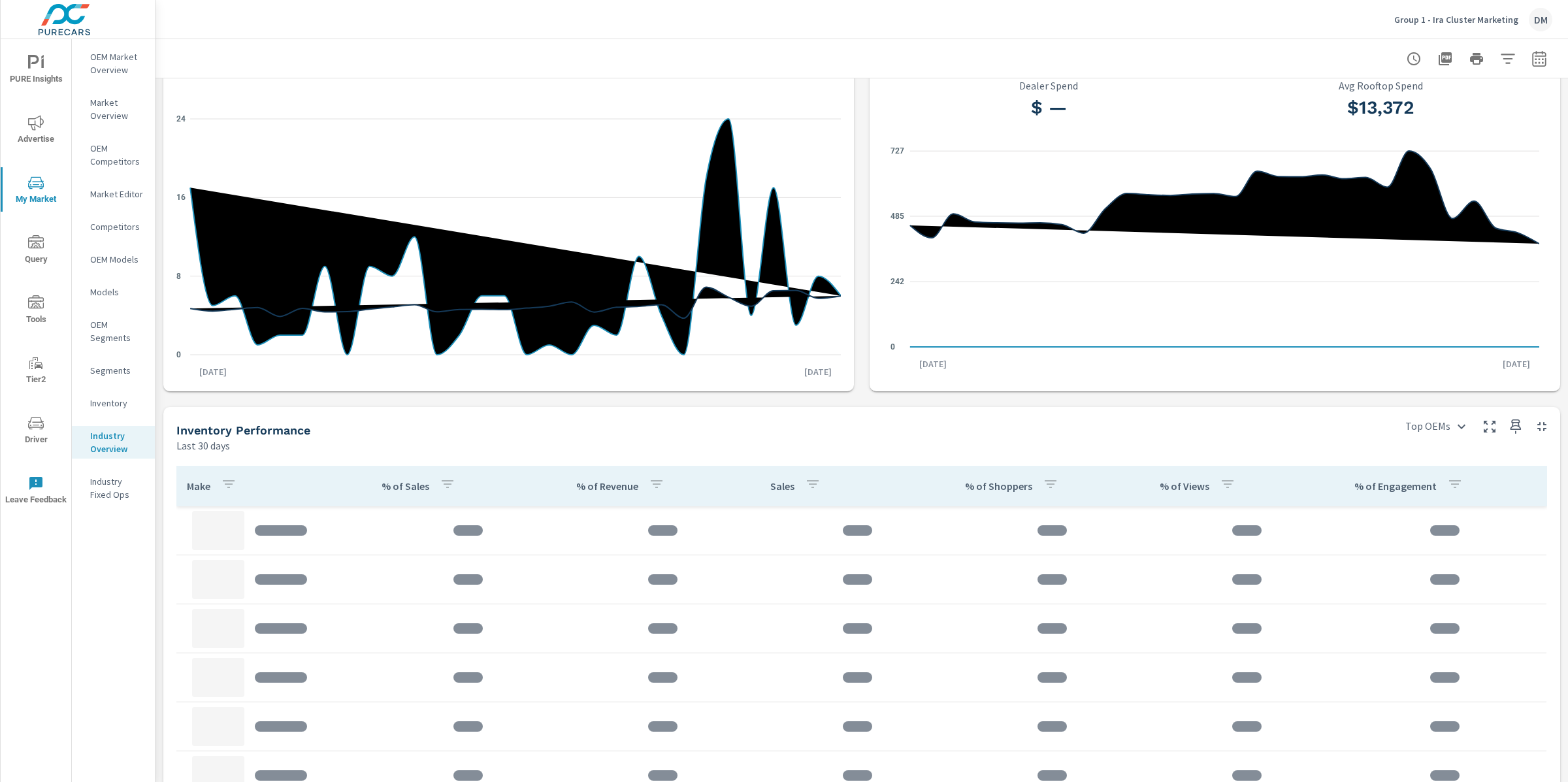
scroll to position [367, 0]
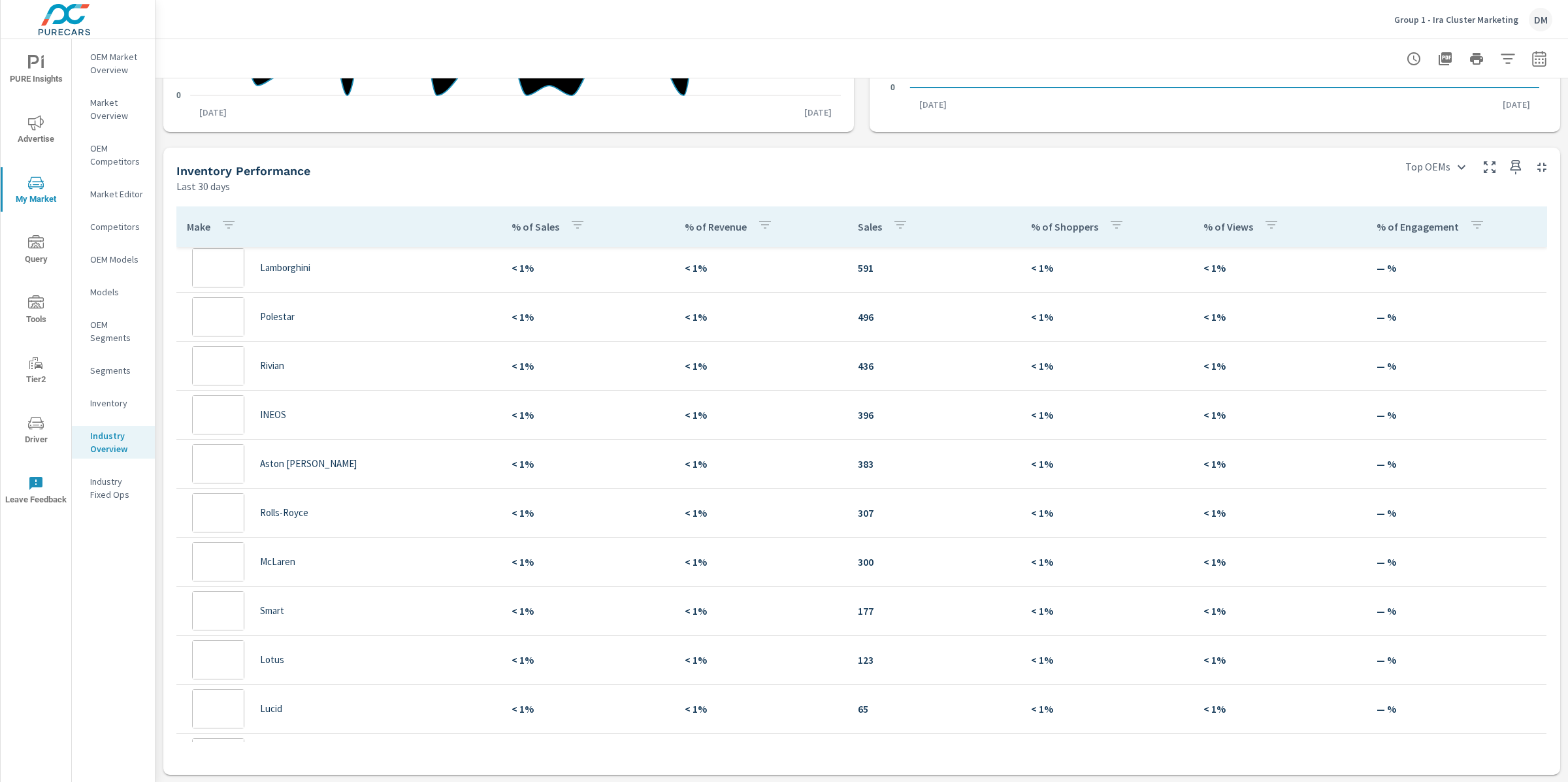
scroll to position [1910, 0]
click at [33, 313] on span "Tools" at bounding box center [36, 311] width 63 height 32
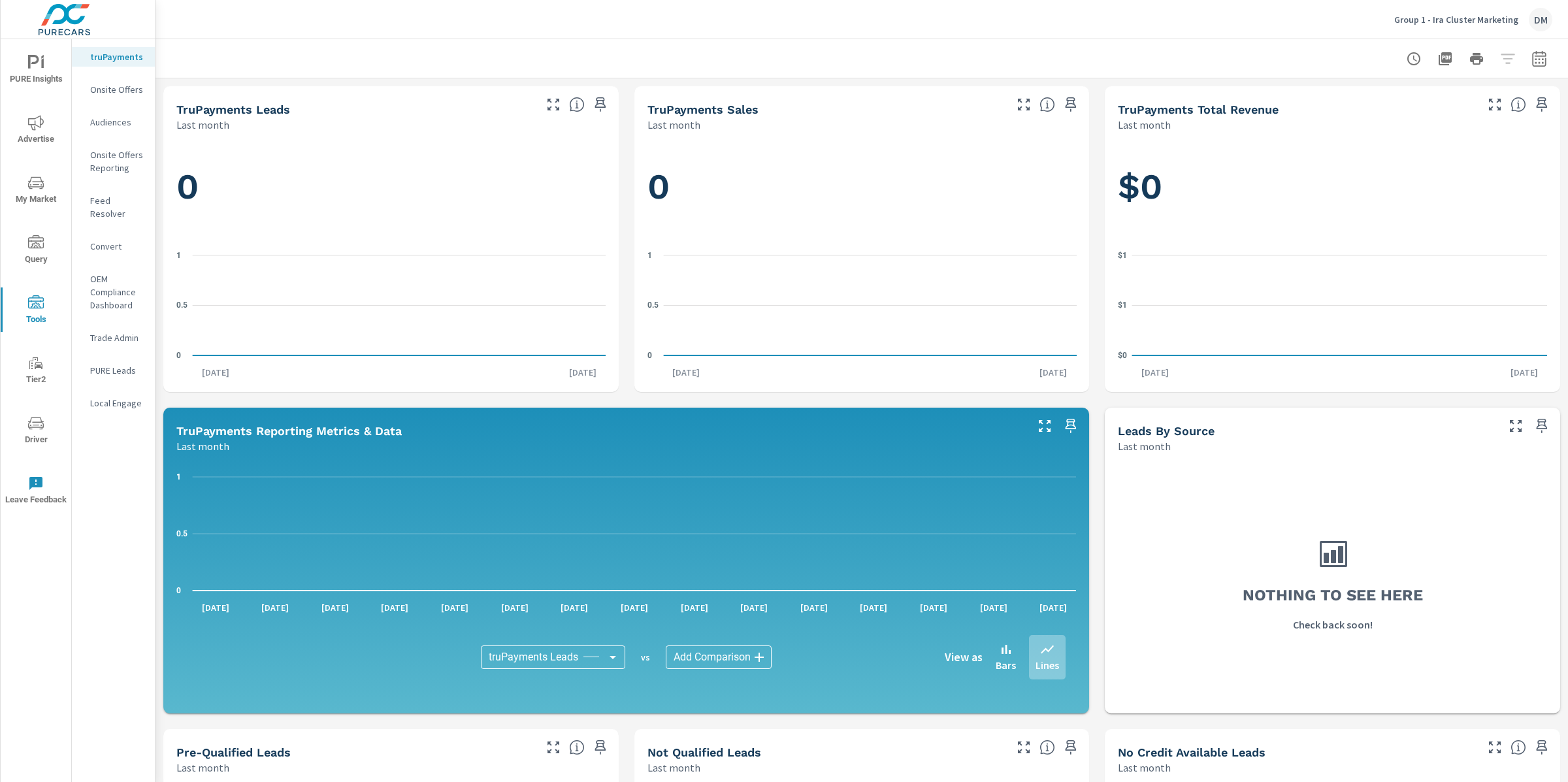
click at [118, 127] on p "Audiences" at bounding box center [117, 122] width 54 height 13
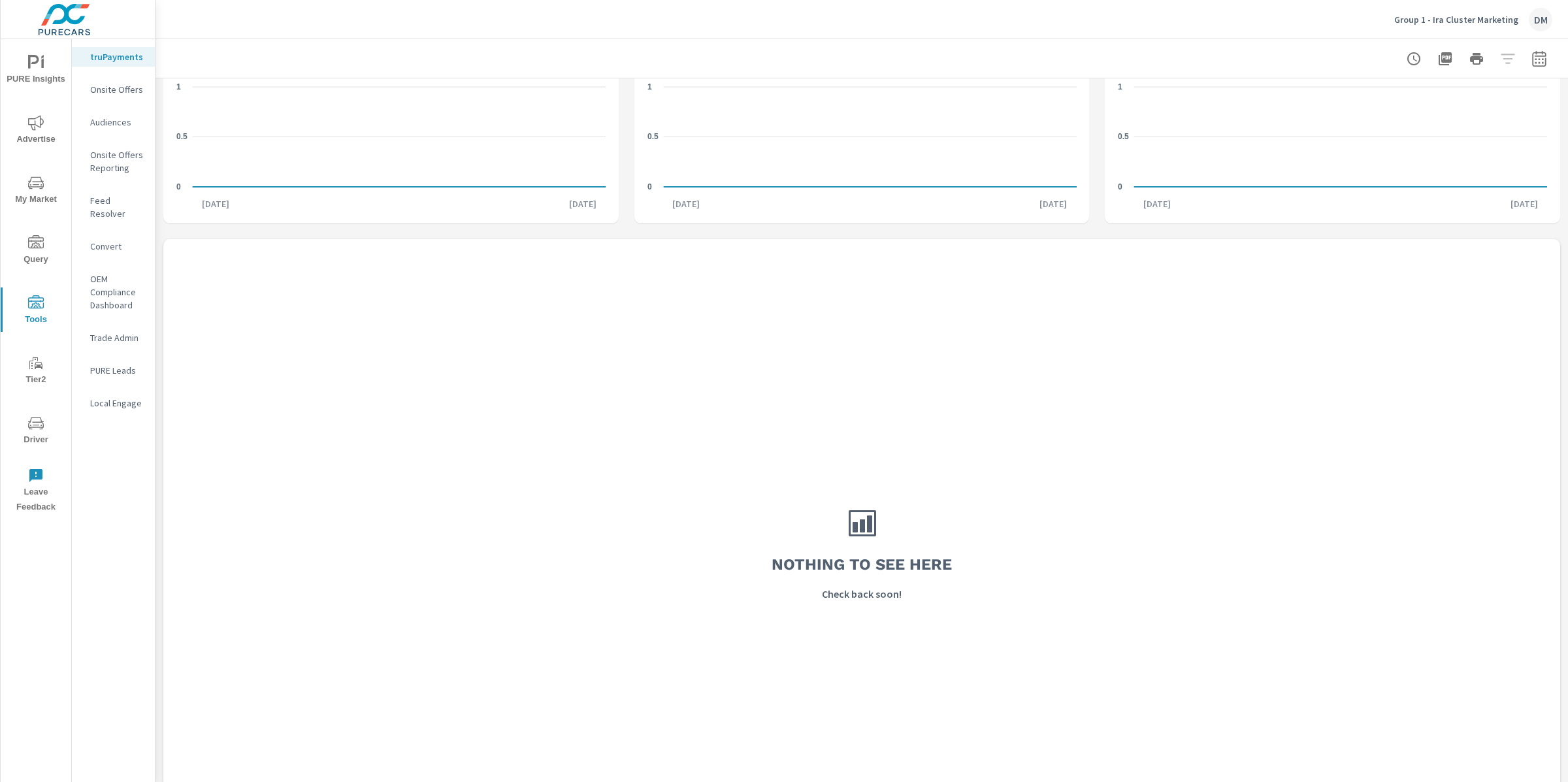
scroll to position [902, 0]
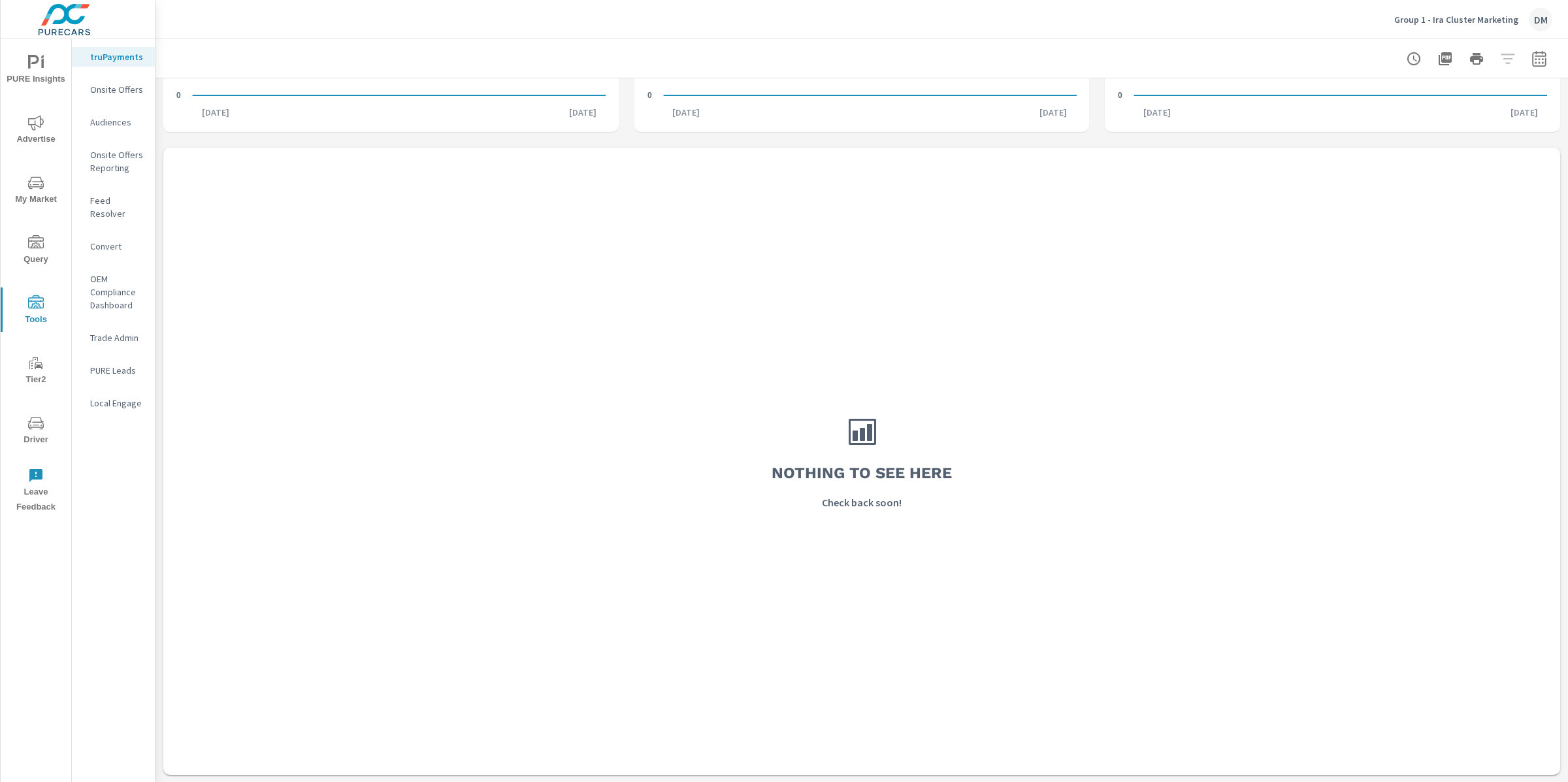
click at [34, 197] on span "My Market" at bounding box center [36, 191] width 63 height 32
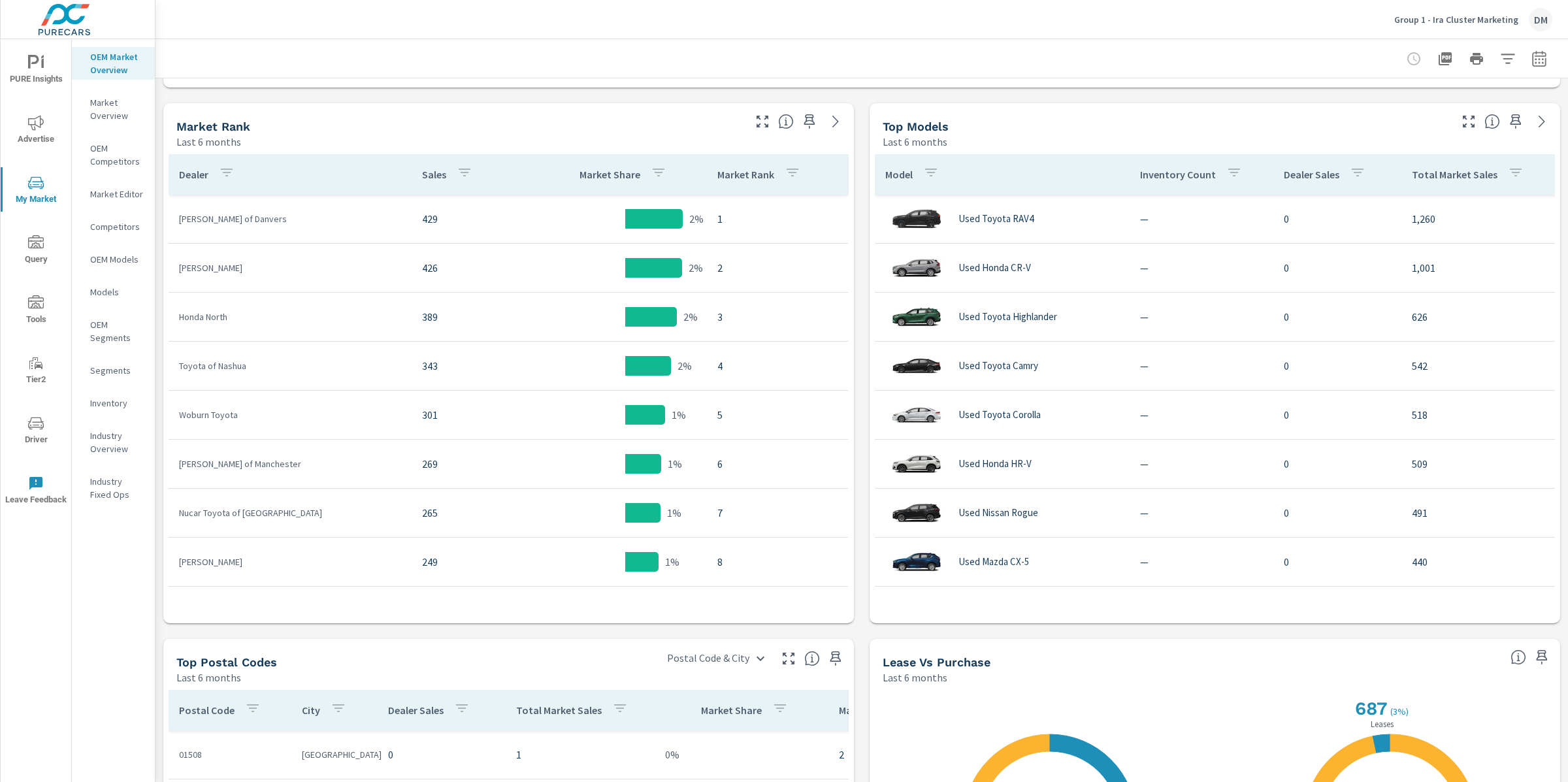
scroll to position [647, 0]
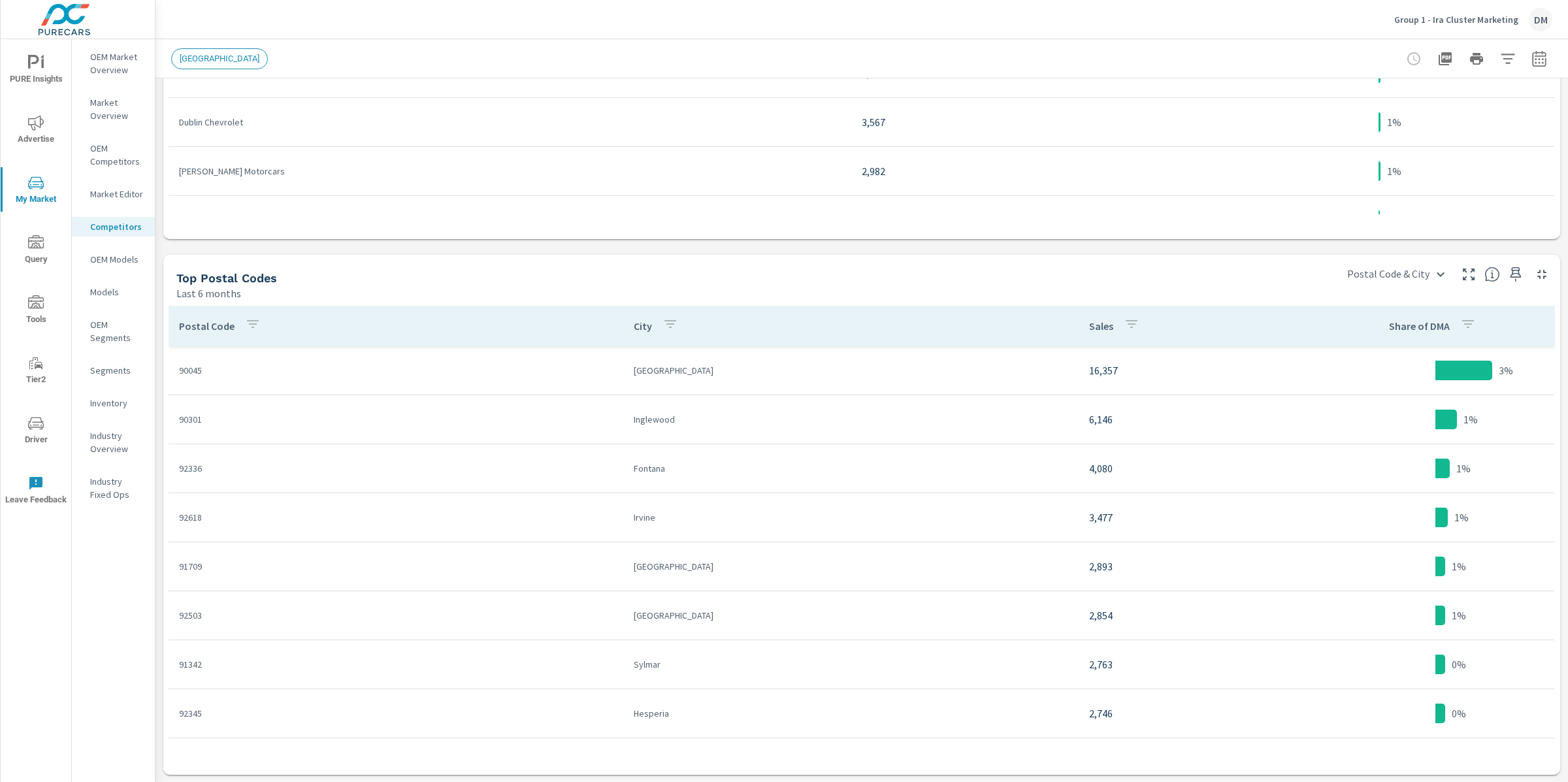
scroll to position [514, 0]
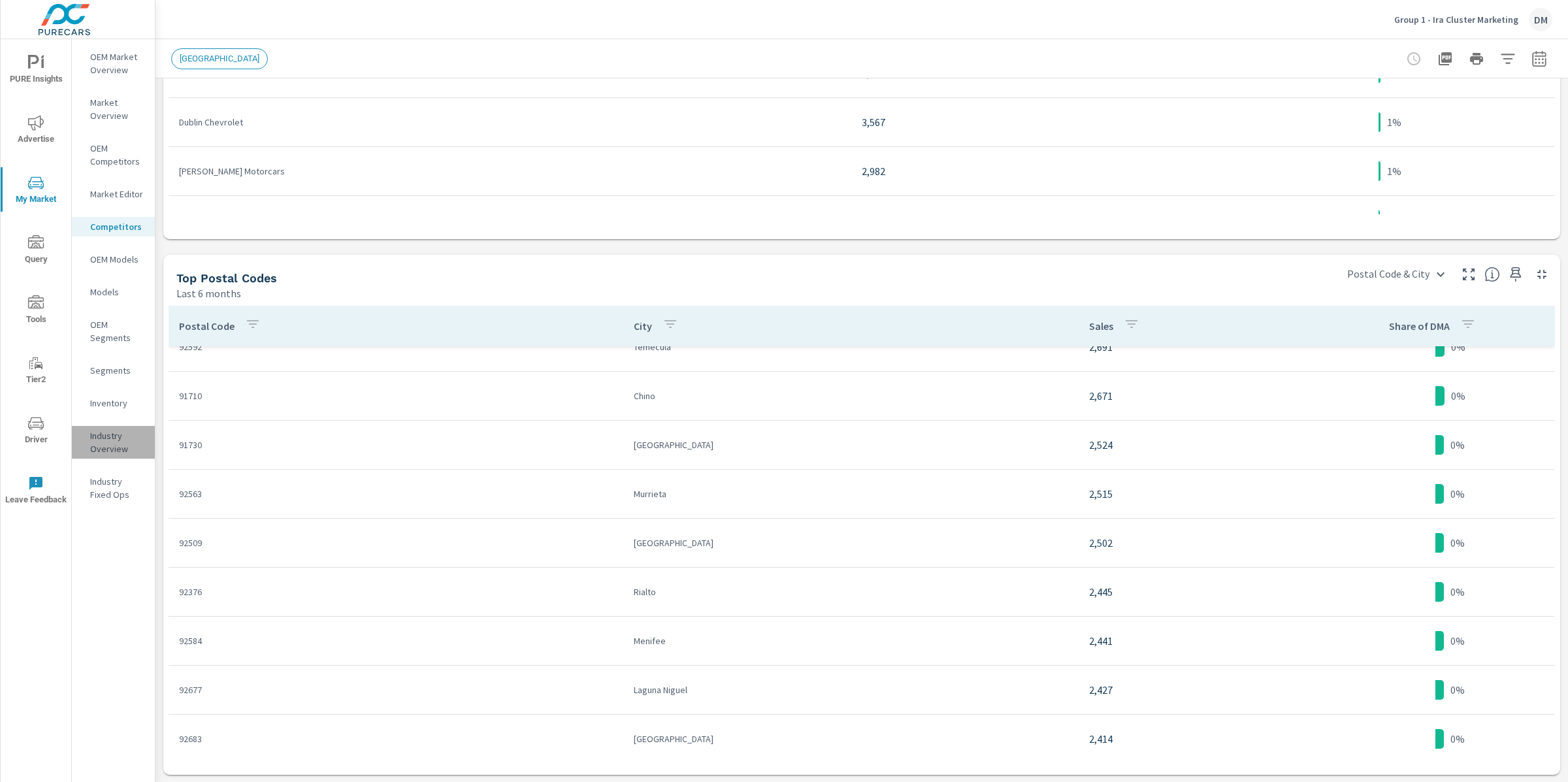
click at [116, 441] on p "Industry Overview" at bounding box center [117, 442] width 54 height 26
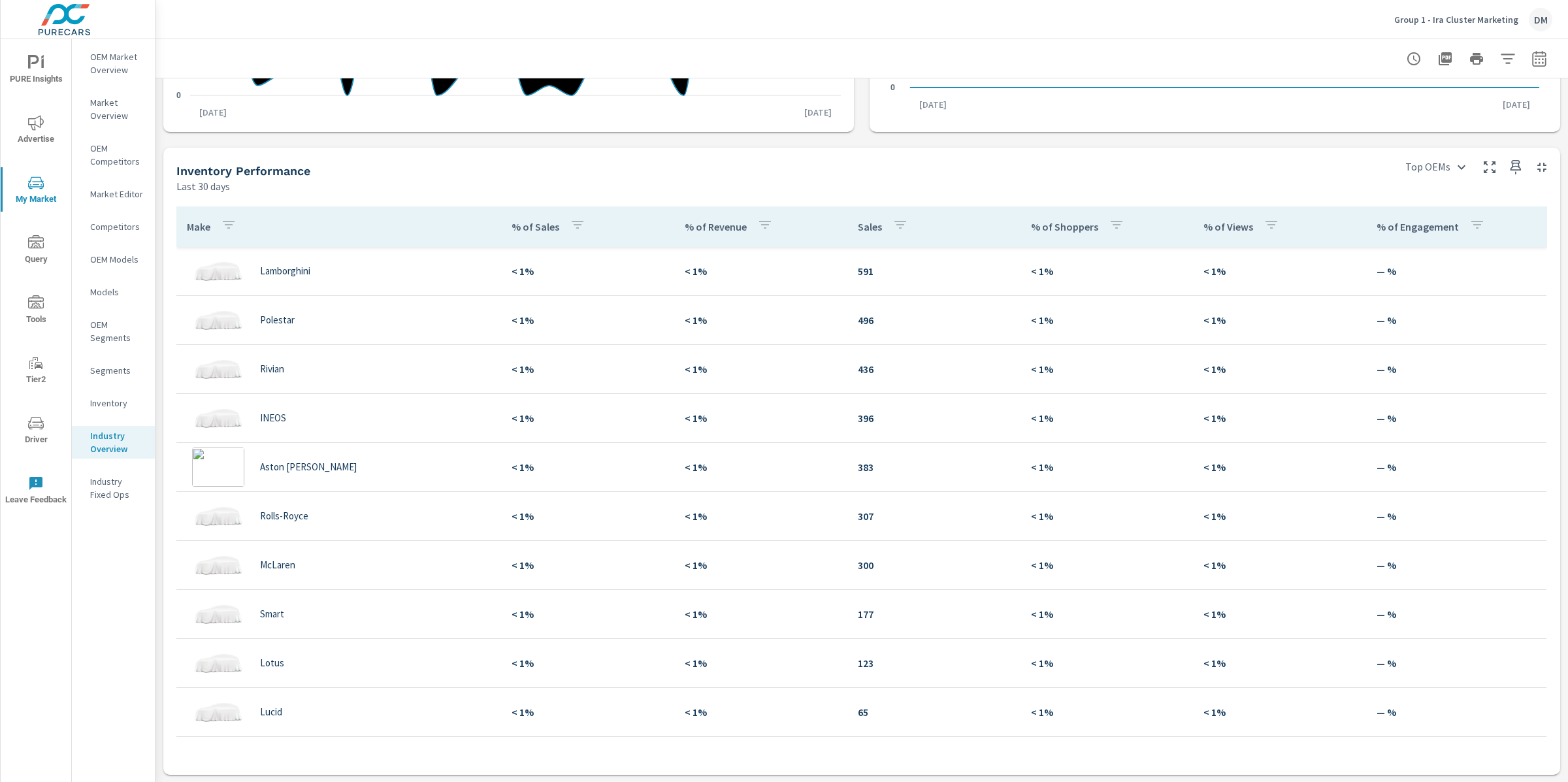
scroll to position [1910, 0]
